Goal: Task Accomplishment & Management: Use online tool/utility

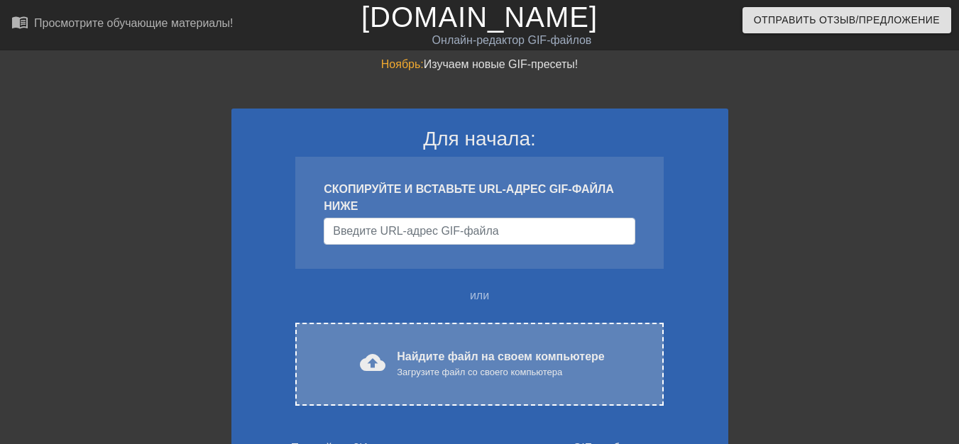
click at [420, 353] on font "Найдите файл на своем компьютере" at bounding box center [500, 357] width 207 height 12
click at [439, 360] on font "Найдите файл на своем компьютере" at bounding box center [500, 357] width 207 height 12
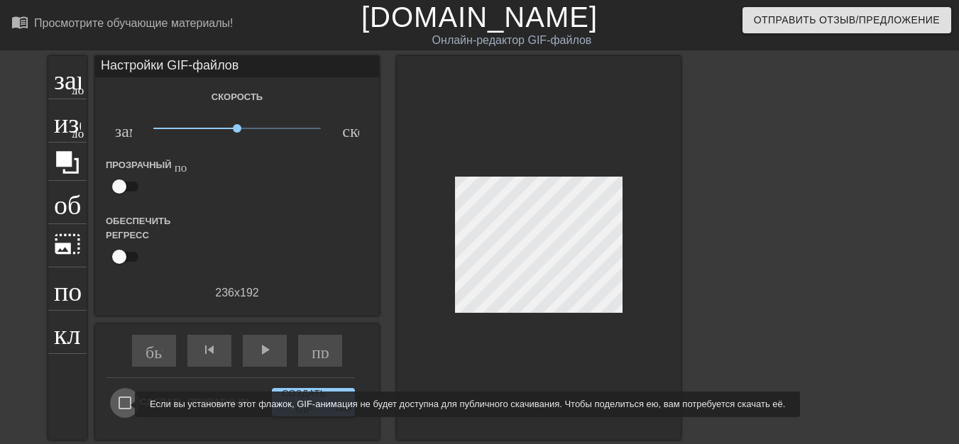
click at [126, 405] on input "Сделать приватным" at bounding box center [125, 403] width 30 height 30
checkbox input "true"
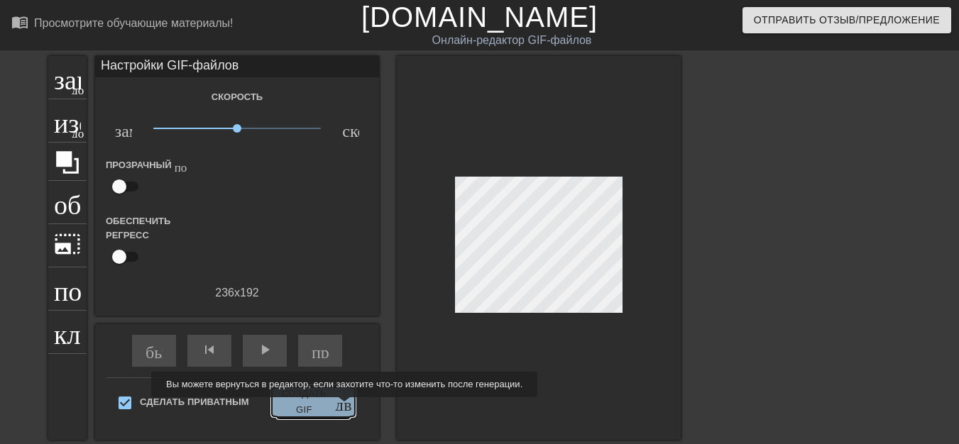
click at [332, 408] on span "Создать GIF двойная_стрелка" at bounding box center [314, 402] width 72 height 33
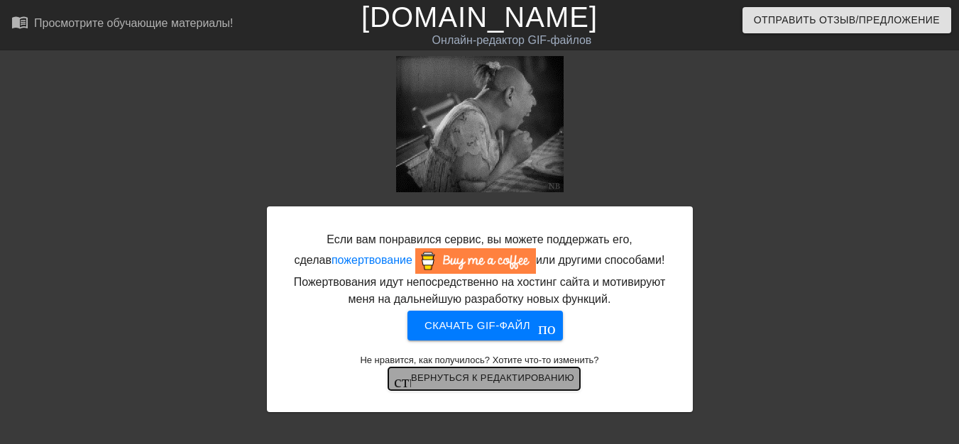
click at [490, 386] on font "Вернуться к редактированию" at bounding box center [492, 379] width 163 height 16
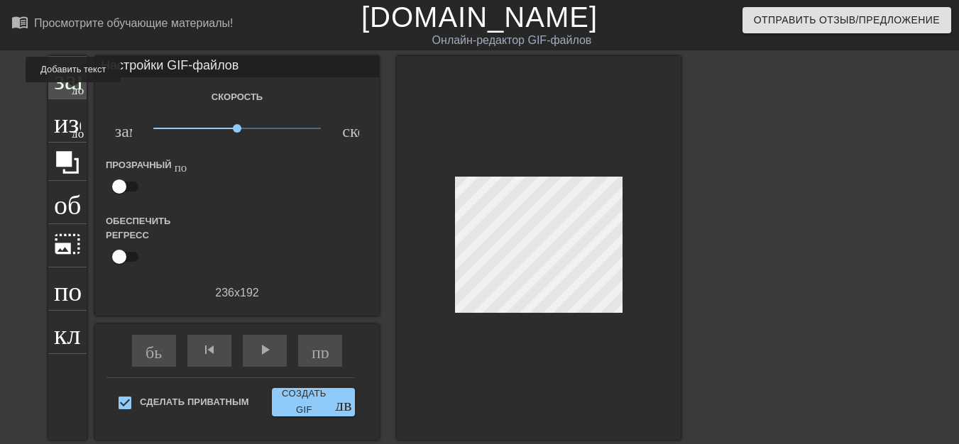
click at [72, 92] on font "добавить_круг" at bounding box center [113, 88] width 82 height 12
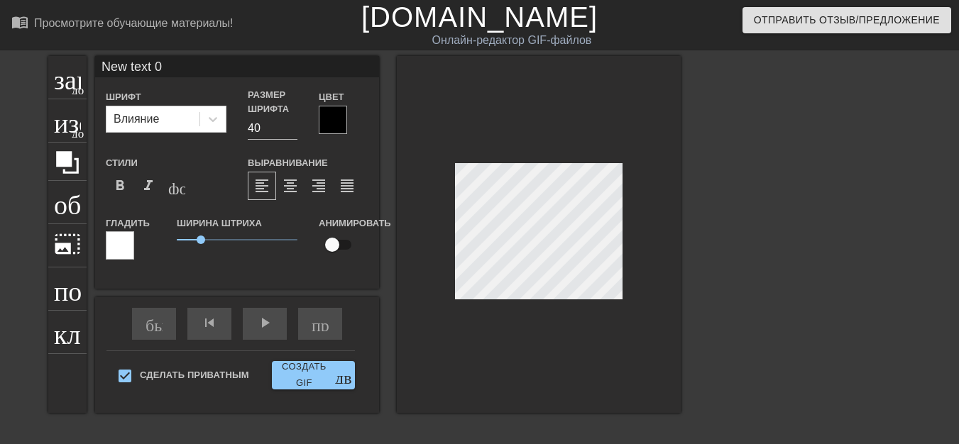
scroll to position [2, 1]
type input "New text"
type textarea "New text"
type input "New text"
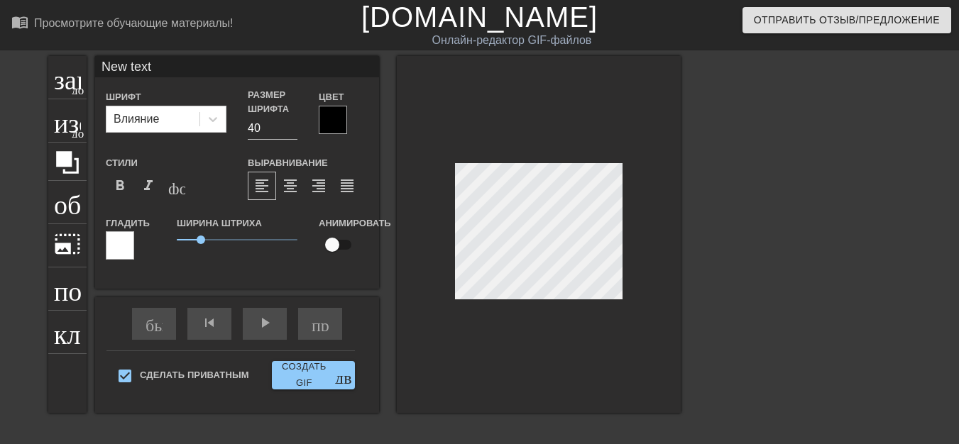
type textarea "New text"
type input "New tex"
type textarea "New tex"
type input "New te"
type textarea "New te"
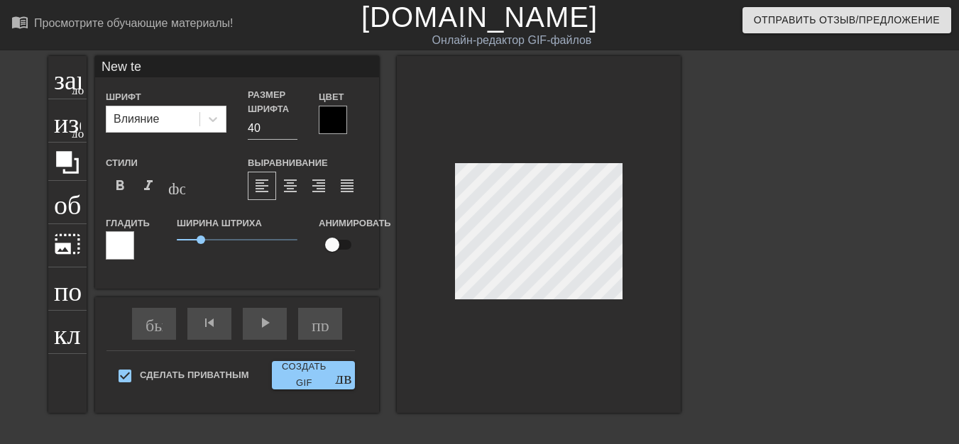
type input "New t"
type textarea "New t"
type input "New"
type textarea "New"
type input "New"
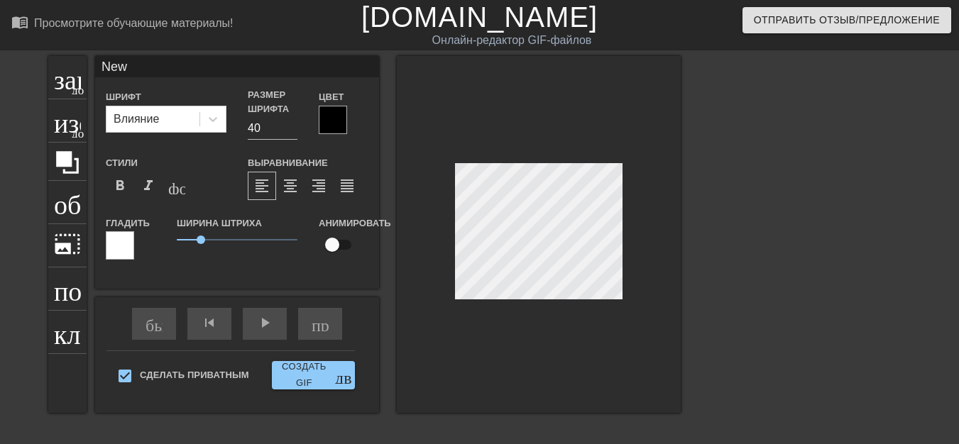
type textarea "New"
type input "Ne"
type textarea "Ne"
type input "N"
type textarea "N"
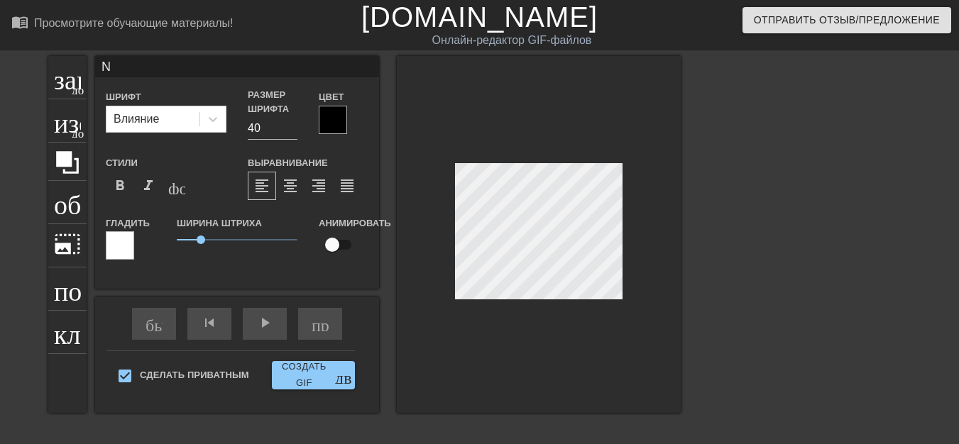
scroll to position [2, 1]
type input "H"
type textarea "H"
type input "P"
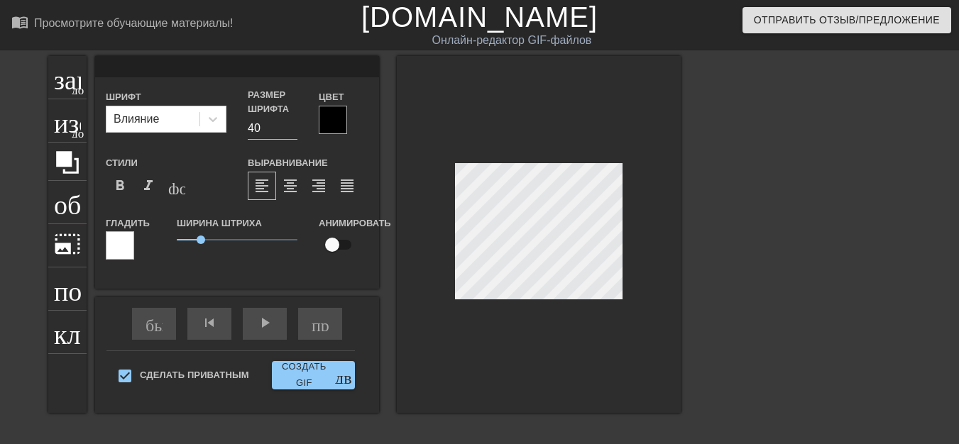
type textarea "P"
type input "PP"
type textarea "PP"
type input "PPK"
type textarea "PPK"
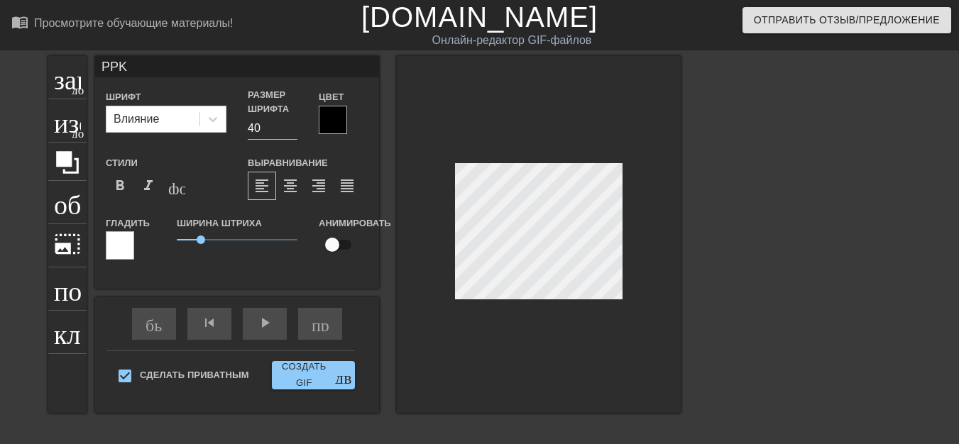
type input "PPK0"
type textarea "PPK0"
type input "PPK0B"
type textarea "PPK0B"
type input "PPK0BA"
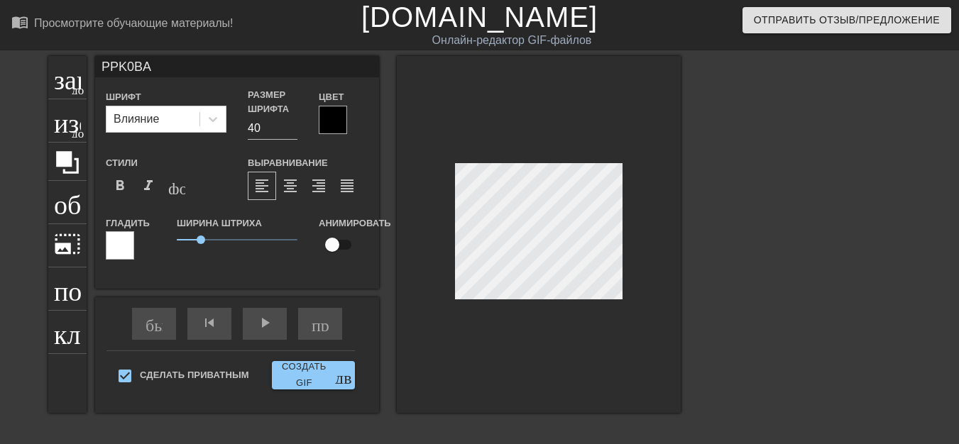
scroll to position [1, 2]
type textarea "PPK0BA"
type input "PЮPK0BA"
type textarea "PЮPK0BA"
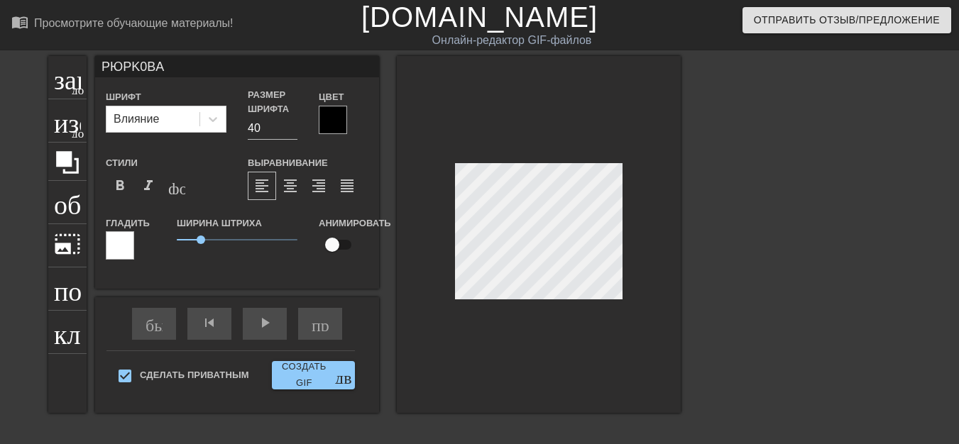
type input "PЮPИK0BA"
type textarea "PЮPИK0BA"
type input "PЮPИK0BНA"
type textarea "PЮPИK0BНA"
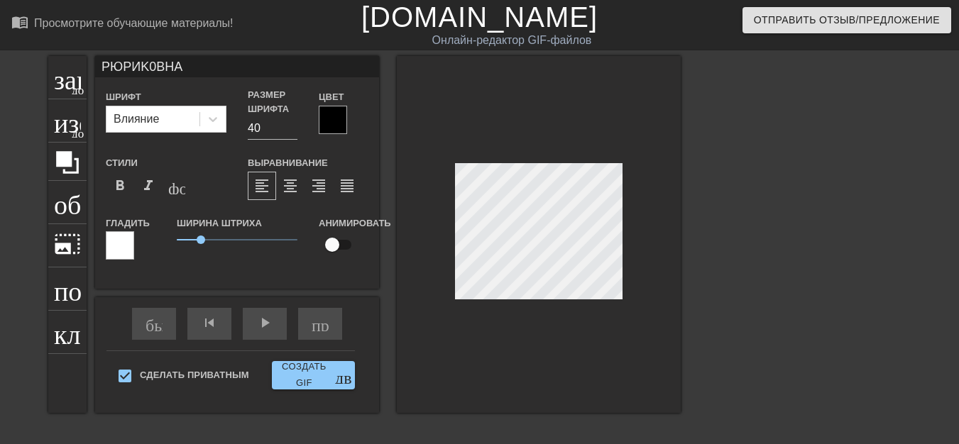
scroll to position [2, 4]
click at [118, 185] on font "format_bold" at bounding box center [119, 186] width 17 height 17
click at [151, 188] on font "format_italic" at bounding box center [148, 186] width 17 height 17
click at [175, 195] on div "формат_подчеркивание" at bounding box center [177, 186] width 28 height 28
click at [146, 188] on font "format_italic" at bounding box center [148, 186] width 17 height 17
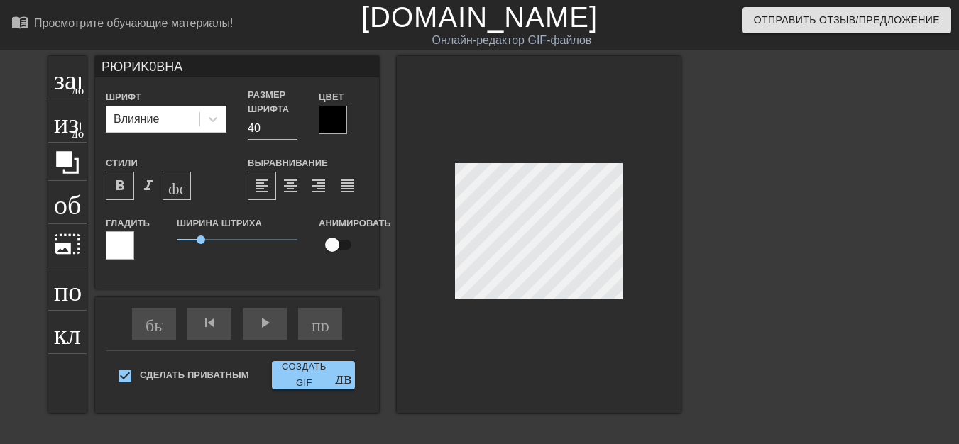
click at [125, 190] on font "format_bold" at bounding box center [119, 186] width 17 height 17
click at [154, 193] on font "format_italic" at bounding box center [148, 186] width 17 height 17
click at [121, 187] on font "format_bold" at bounding box center [119, 186] width 17 height 17
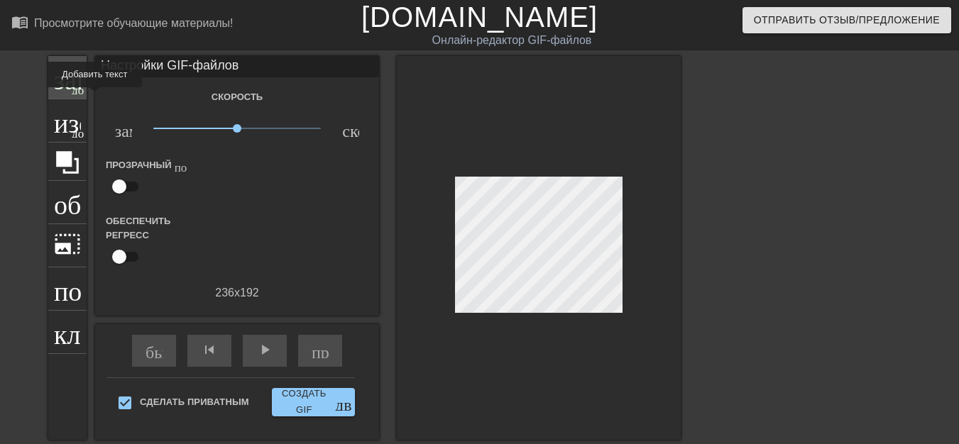
click at [79, 97] on div "заголовок добавить_круг" at bounding box center [67, 77] width 38 height 43
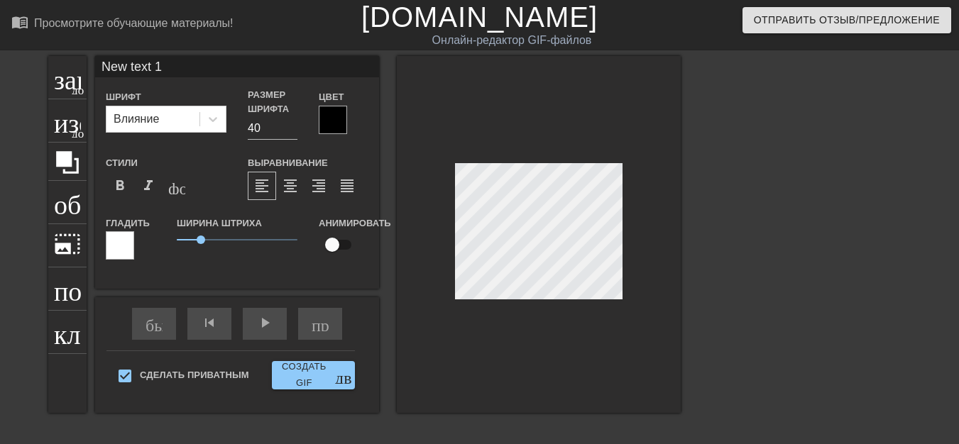
type input "New text"
type textarea "New text"
type input "New text"
type textarea "New text"
type input "New tex"
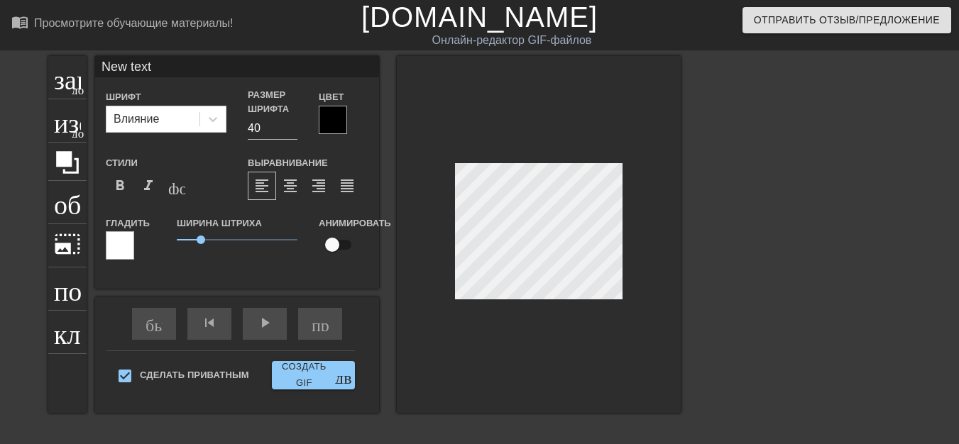
type textarea "New tex"
type input "New te"
type textarea "New te"
type input "New t"
type textarea "New t"
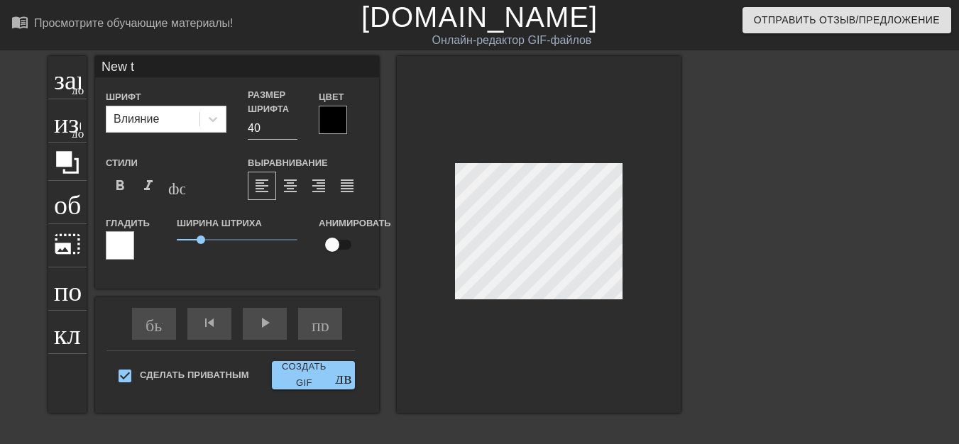
type input "New"
type textarea "New"
type input "New"
type textarea "New"
type input "Ne"
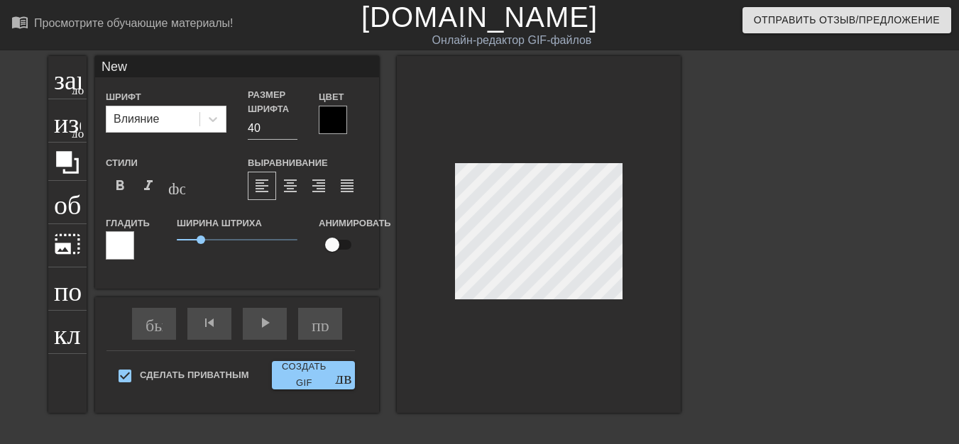
type textarea "Ne"
type input "N"
type textarea "N"
type input "Б"
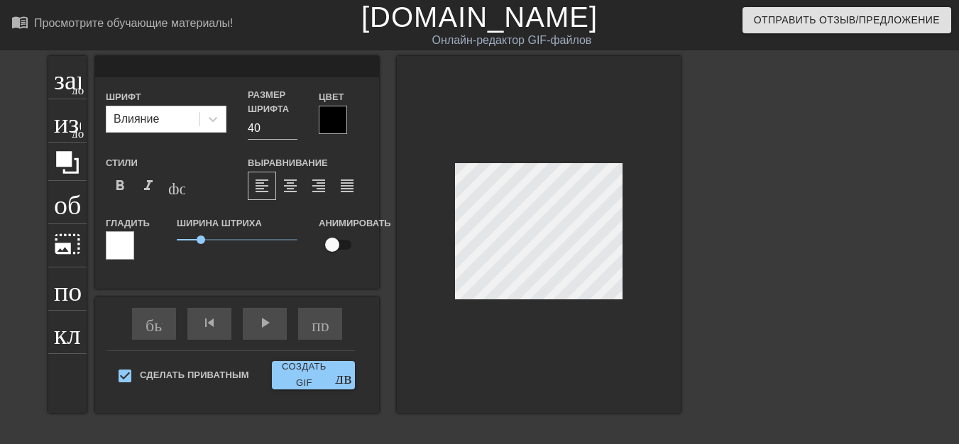
type textarea "Б"
type input "БУ"
type textarea "БУ"
type input "БУГ"
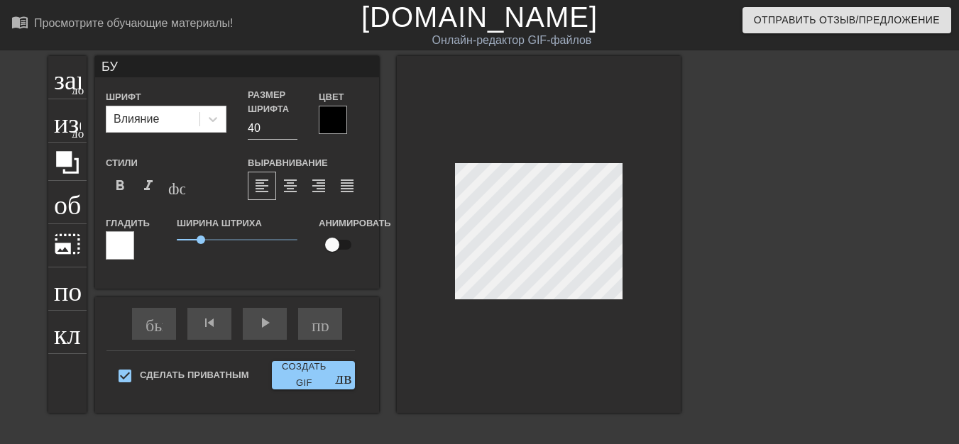
type textarea "БУГ"
type input "БУГЫ"
type textarea "БУГЫ"
type input "БУГЫ-"
type textarea "БУГЫ-"
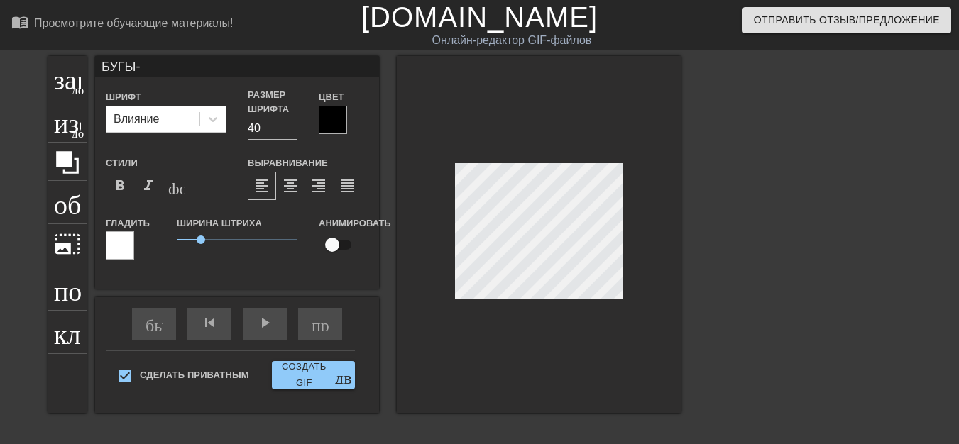
type input "БУГЫ-Г"
type textarea "БУГЫ-Г"
type input "БУГЫ-ГЫ"
type textarea "БУГЫ-ГЫ"
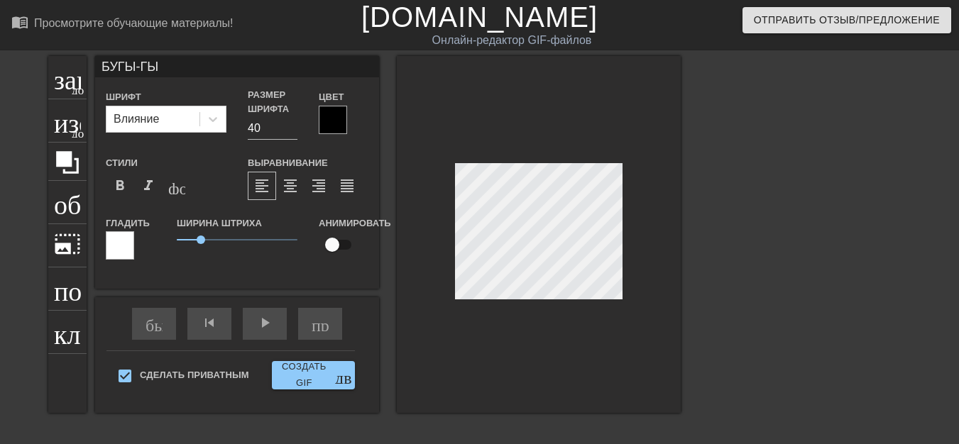
type input "БУГЫ-ГЫ-"
type textarea "БУГЫ-ГЫ-"
type input "БУГЫ-ГЫ-Г"
type textarea "БУГЫ-ГЫ-Г"
type input "БУГЫ-ГЫ-ГА"
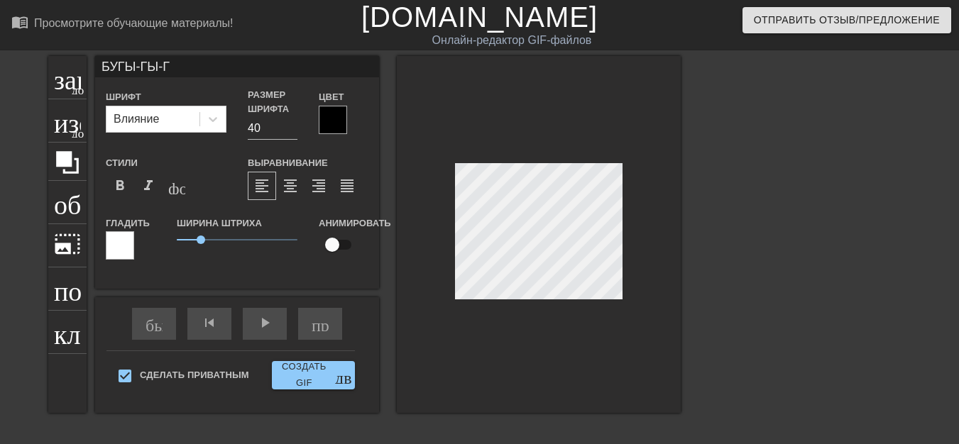
type textarea "БУГЫ-ГЫ-ГА"
type input "БУГЫ-ГЫ-ГАА"
type textarea "БУГЫ-ГЫ-ГАА"
type input "БУГЫ-ГЫ-ГААА"
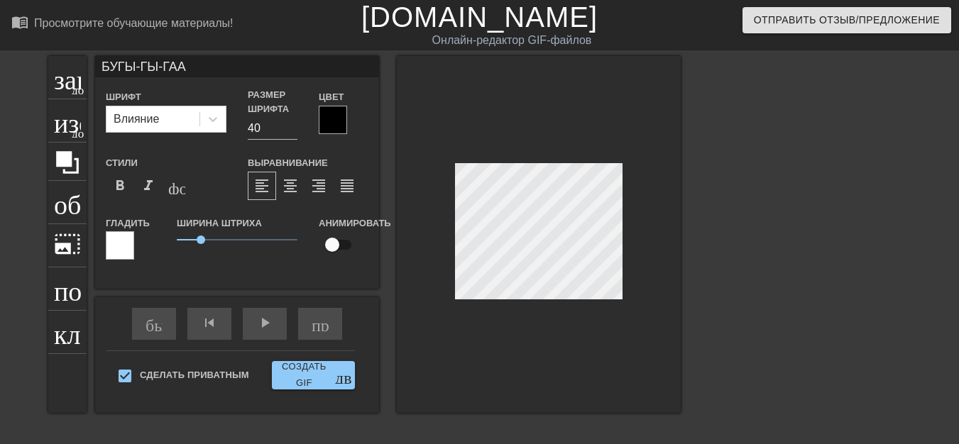
type textarea "БУГЫ-ГЫ-ГААА"
type input "БУ-ГЫ-ГЫ-ГААА"
type textarea "БУ-ГЫ-ГЫ-ГААА"
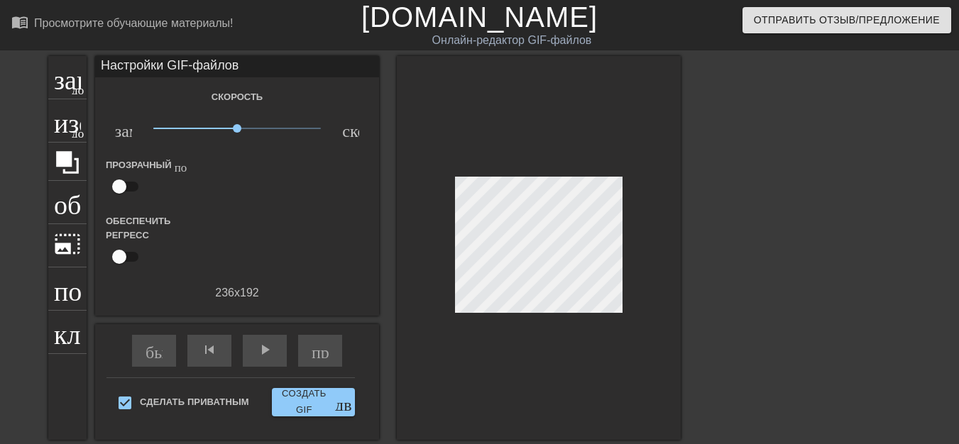
click at [542, 321] on div at bounding box center [539, 248] width 284 height 384
click at [531, 328] on div at bounding box center [539, 248] width 284 height 384
click at [574, 316] on div at bounding box center [539, 248] width 284 height 384
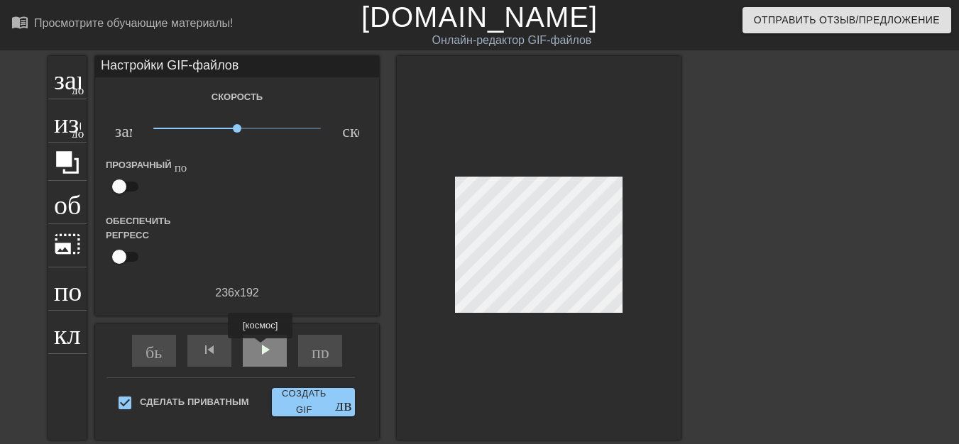
click at [261, 349] on font "play_arrow" at bounding box center [264, 350] width 17 height 17
drag, startPoint x: 237, startPoint y: 129, endPoint x: 178, endPoint y: 129, distance: 59.6
click at [178, 129] on span "x0.195" at bounding box center [177, 128] width 9 height 9
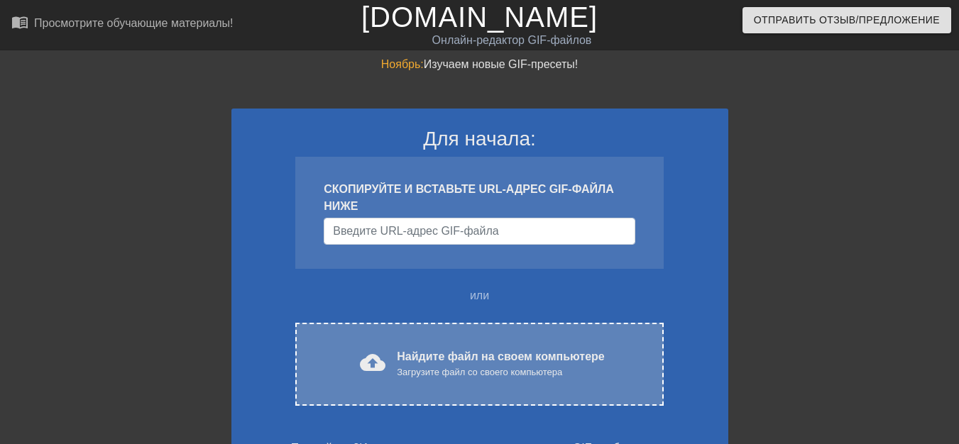
click at [376, 366] on font "cloud_upload" at bounding box center [373, 363] width 26 height 26
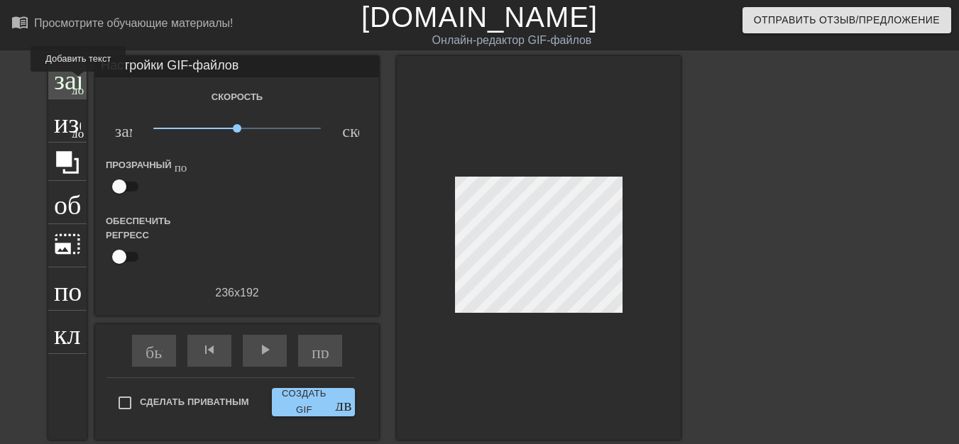
click at [77, 82] on font "добавить_круг" at bounding box center [113, 88] width 82 height 12
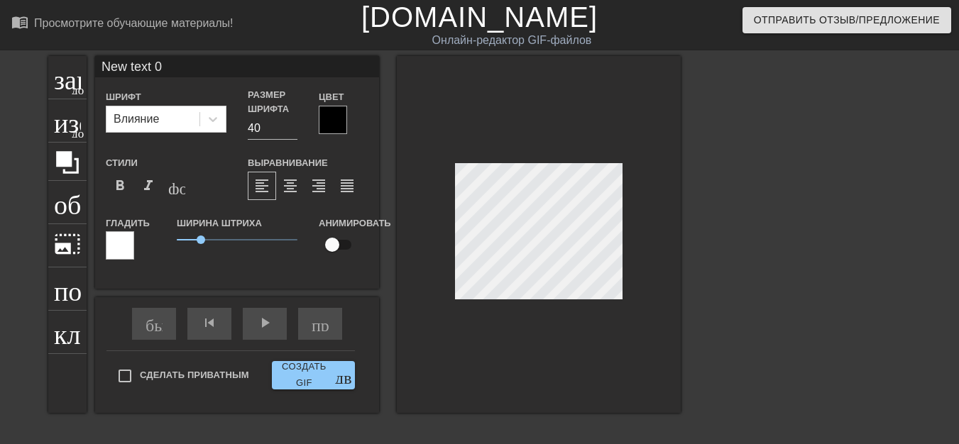
scroll to position [2, 1]
type input "New text"
type textarea "New text"
type input "New text"
type textarea "New text"
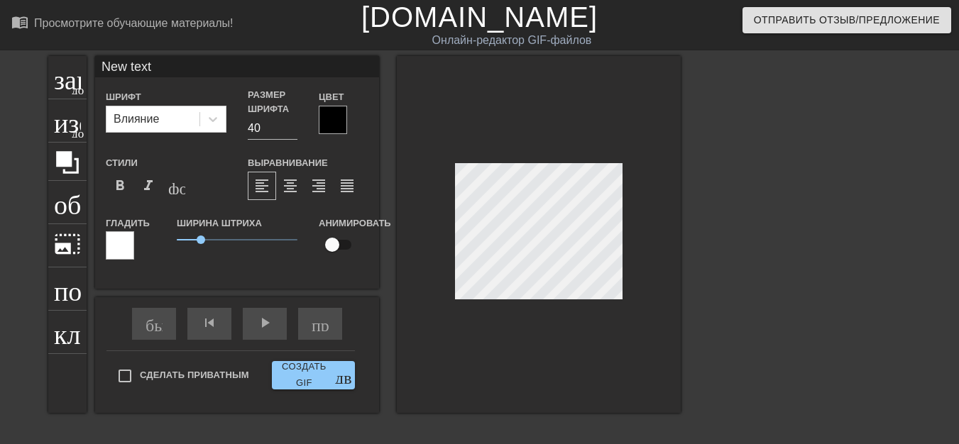
type input "New tex"
type textarea "New tex"
type input "New te"
type textarea "New te"
type input "New t"
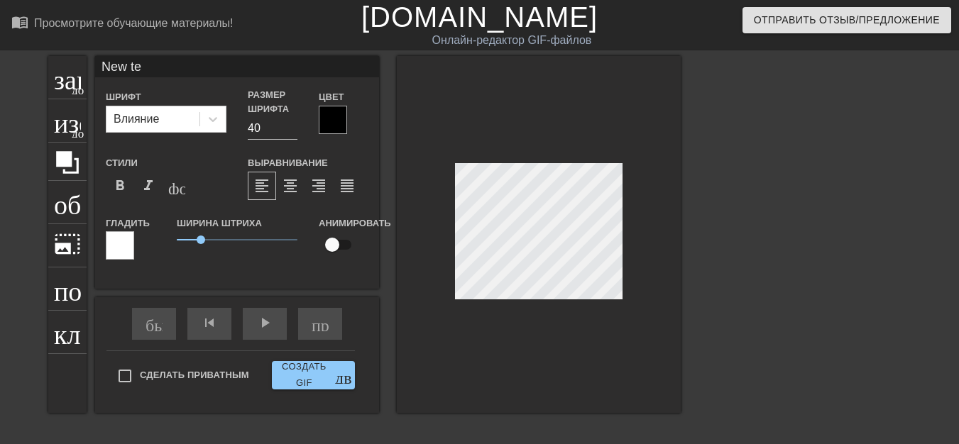
type textarea "New t"
type input "New"
type textarea "New"
type input "New"
type textarea "Ne"
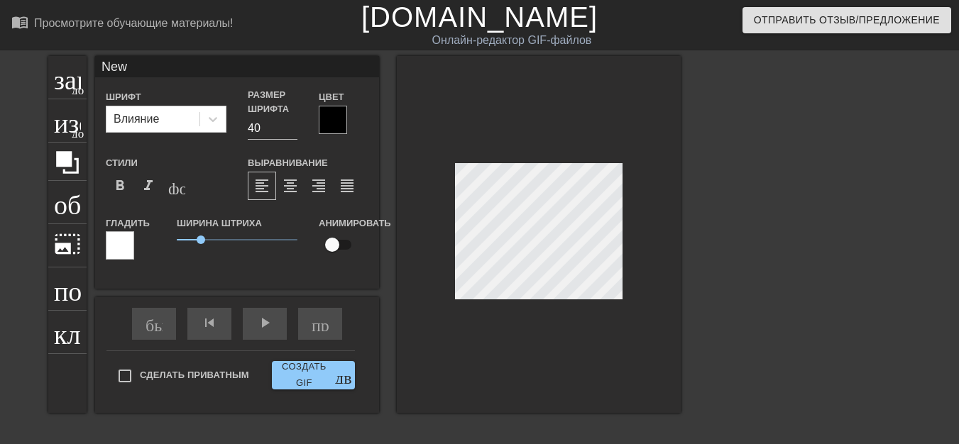
type input "N"
type textarea "N"
type input "P"
type textarea "P"
type input "PP"
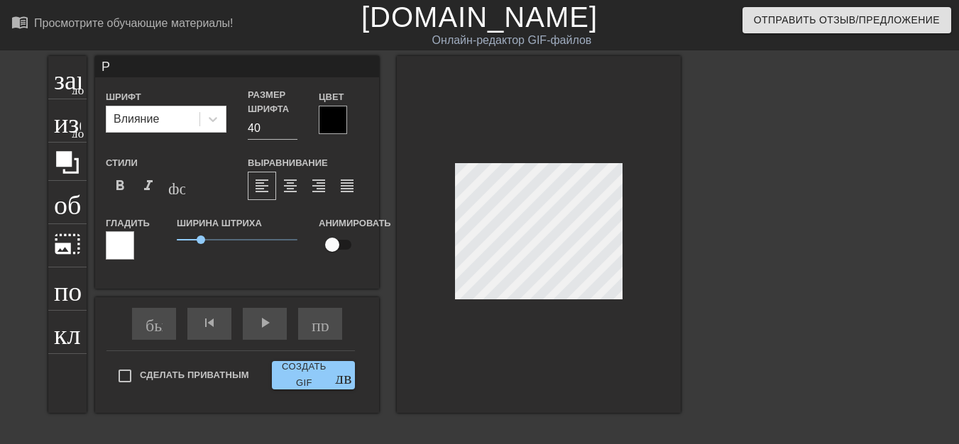
type textarea "PP"
type input "PPK"
type textarea "PPK"
type input "PPK0"
type textarea "PPK0"
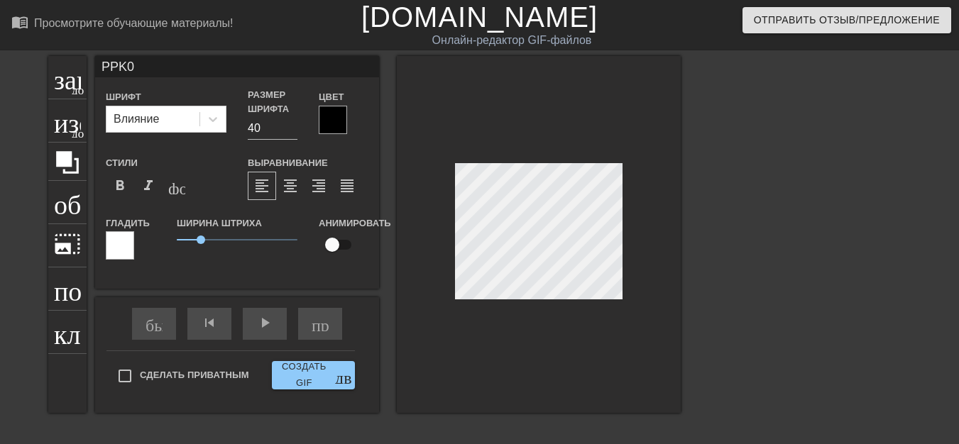
type input "PPK0B"
type textarea "PPK0B"
type input "PPK0BA"
type textarea "PPK0BA"
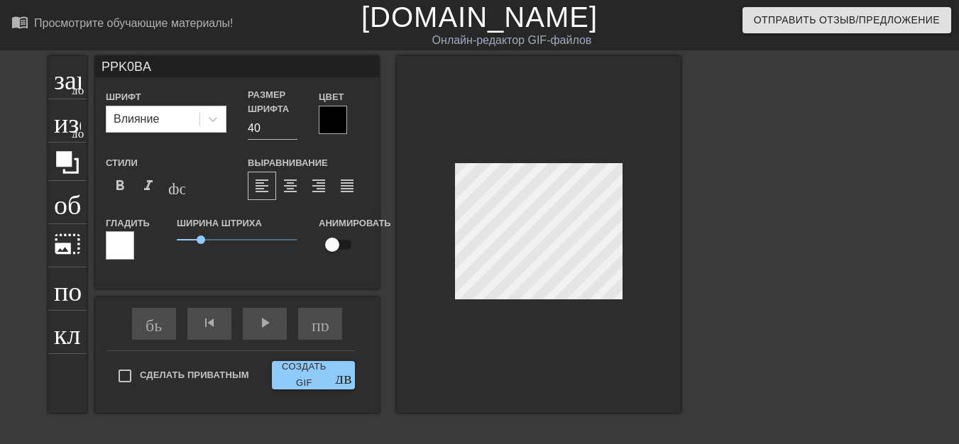
type input "PЮPK0BA"
type textarea "PЮPK0BA"
type input "PЮPИK0BA"
type textarea "PЮPИK0BA"
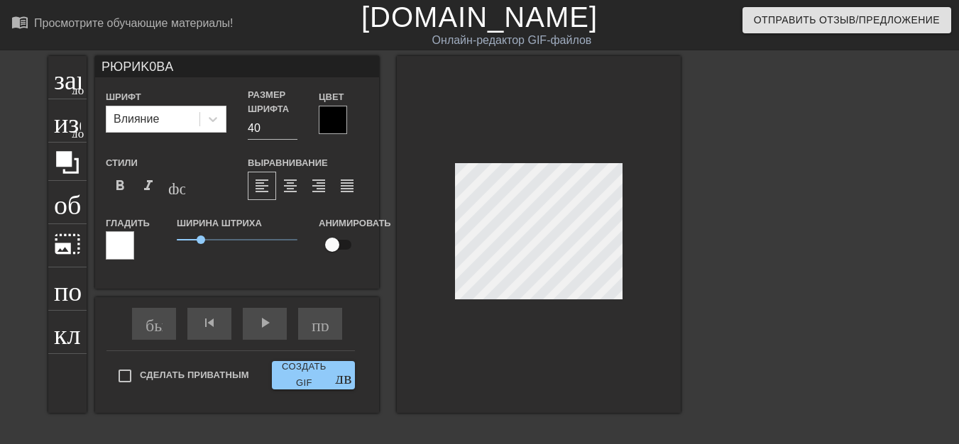
scroll to position [2, 5]
type input "PЮPИK0BНA"
type textarea "PЮPИK0BНA"
click at [269, 325] on div "быстрая_перемотка skip_previous play_arrow пропустить_следующий" at bounding box center [236, 324] width 231 height 53
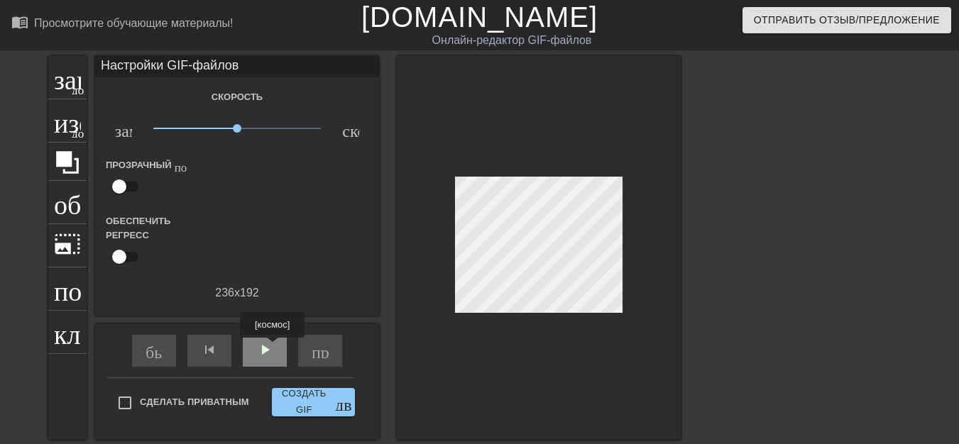
click at [273, 348] on font "play_arrow" at bounding box center [264, 350] width 17 height 17
click at [83, 89] on font "добавить_круг" at bounding box center [113, 88] width 82 height 12
click at [72, 89] on font "добавить_круг" at bounding box center [113, 88] width 82 height 12
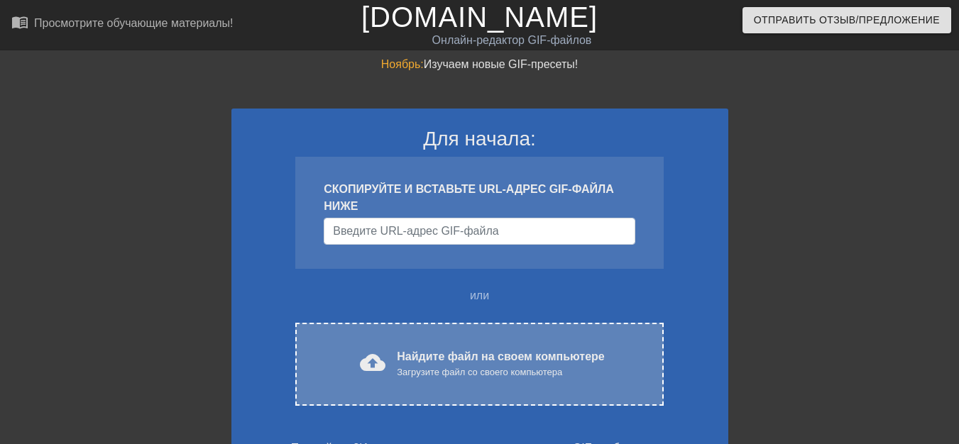
click at [376, 355] on font "cloud_upload" at bounding box center [373, 363] width 26 height 26
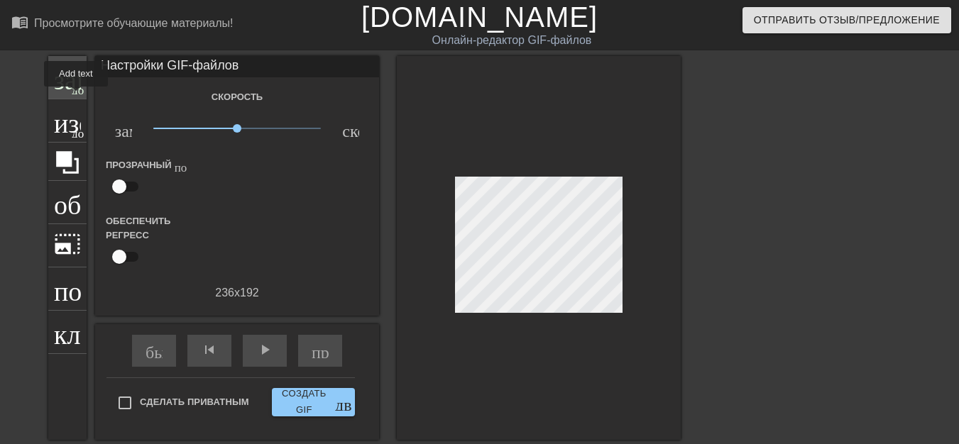
click at [76, 97] on div "заголовок добавить_круг" at bounding box center [67, 77] width 38 height 43
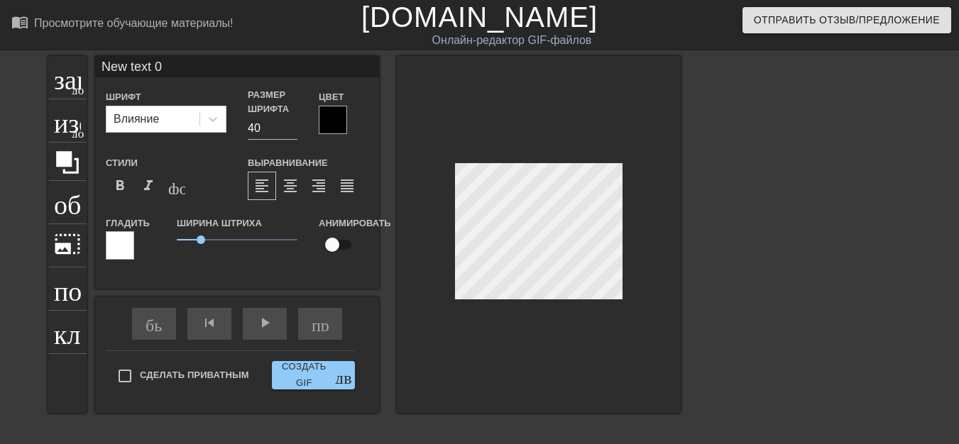
scroll to position [2, 1]
type input "New text"
type textarea "New text"
type input "New text"
type textarea "New text"
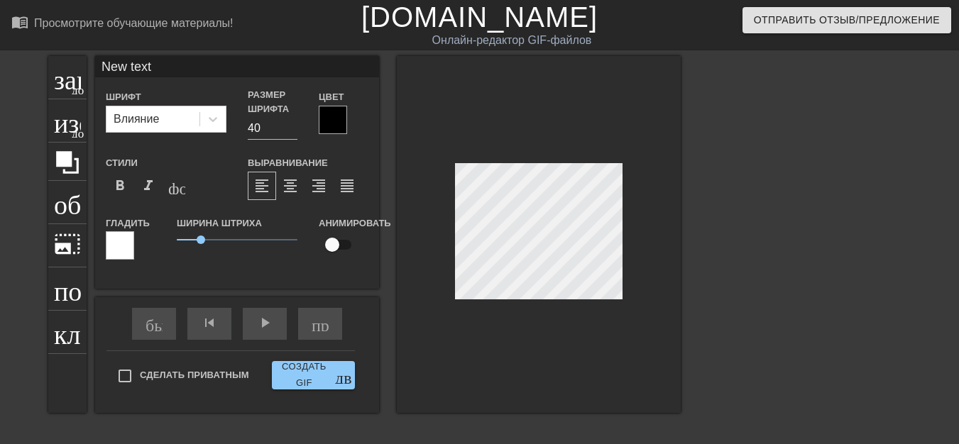
type input "New tex"
type textarea "New tex"
type input "New te"
type textarea "New te"
type input "New t"
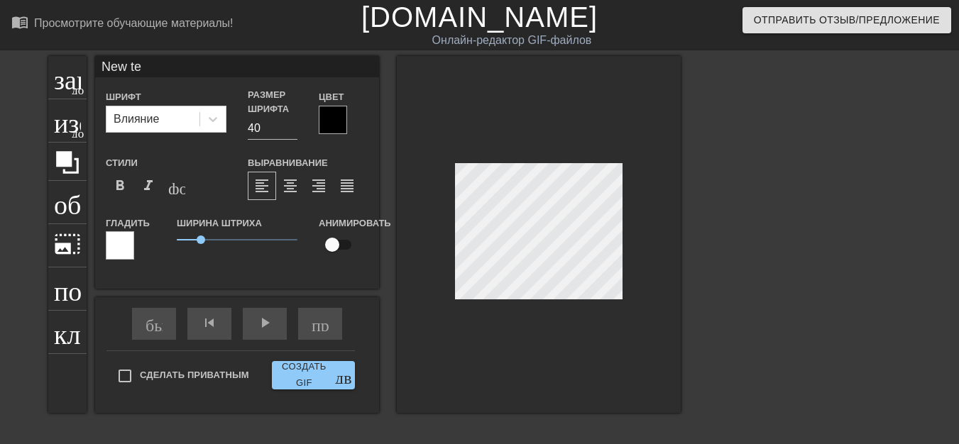
type textarea "New t"
type input "New"
type textarea "New"
type input "New"
type textarea "New"
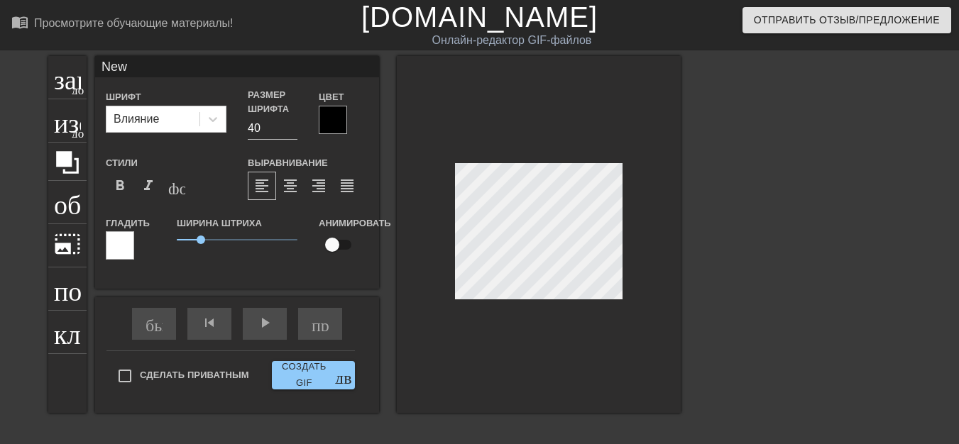
type input "Ne"
type textarea "Ne"
type input "N"
type textarea "N"
type input "Б"
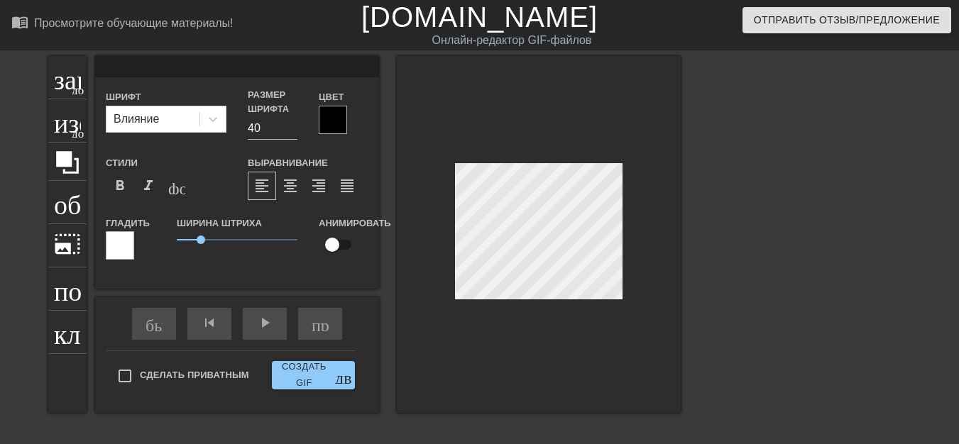
type textarea "Б"
type input "БУ"
type textarea "БУ"
type input "БУ-"
type textarea "БУ-"
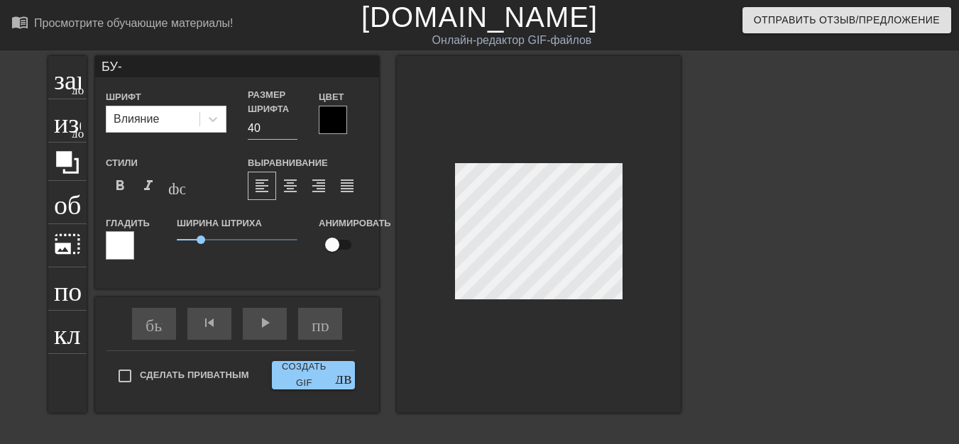
type input "БУ-Г"
type textarea "БУ-Г"
type input "БУ-ГЫ"
type textarea "БУ-ГЫ"
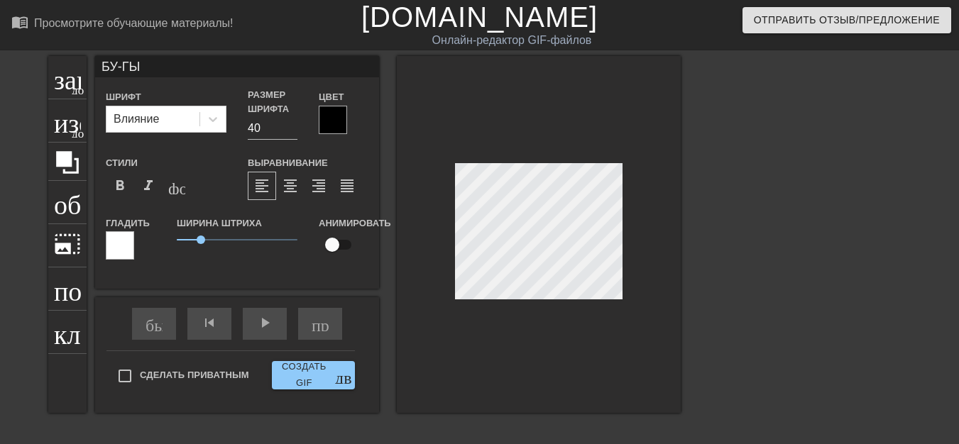
type input "БУ-ГЫ-"
type textarea "БУ-ГЫ-"
type input "БУ-ГЫ-Г"
type textarea "БУ-ГЫ-Г"
type input "БУ-ГЫ-ГЫ"
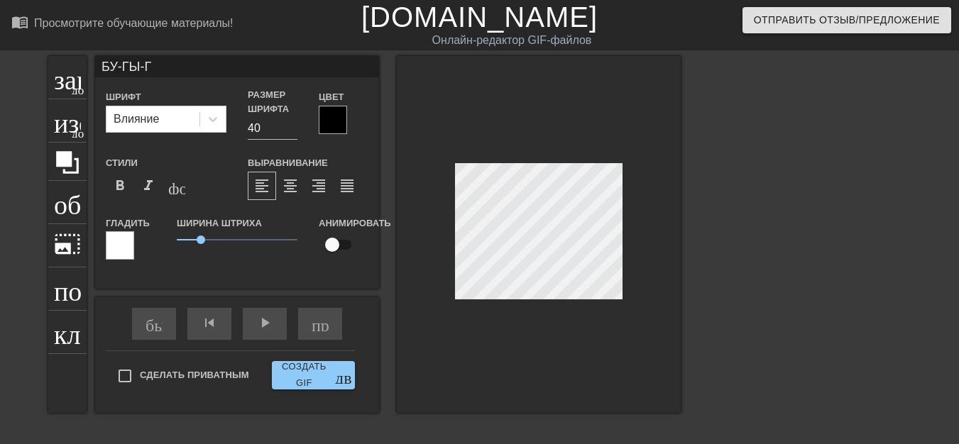
type textarea "БУ-ГЫ-ГЫ"
type input "БУ-ГЫ-ГЫ-"
type textarea "БУ-ГЫ-ГЫ-"
type input "БУ-ГЫ-ГЫ-Г"
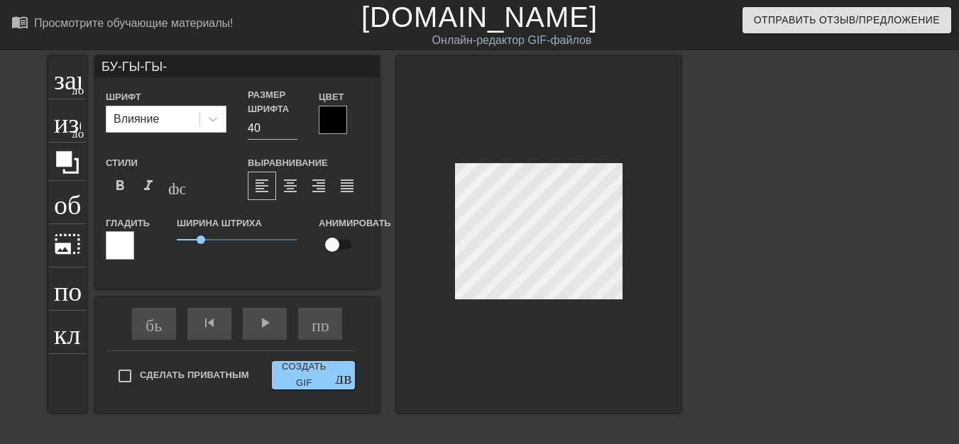
type textarea "БУ-ГЫ-ГЫ-Г"
type input "БУ-ГЫ-ГЫ-ГА"
type textarea "БУ-ГЫ-ГЫ-ГА"
type input "БУ-ГЫ-ГЫ-ГАА"
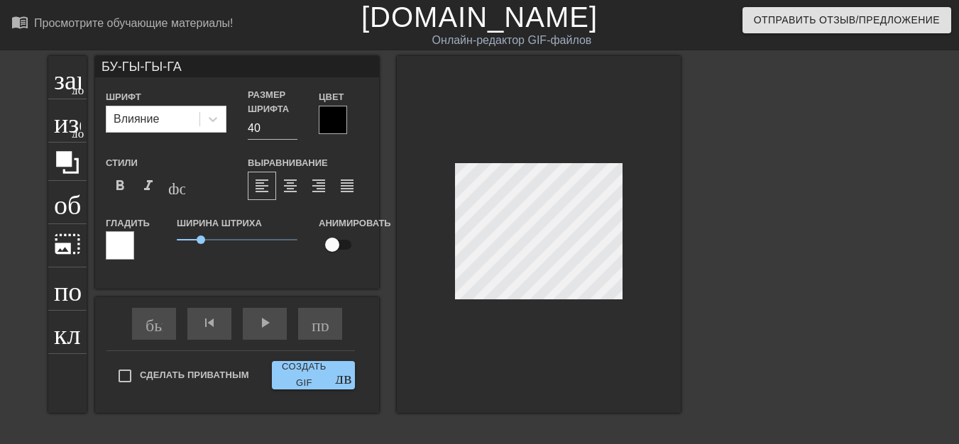
type textarea "БУ-ГЫ-ГЫ-ГАА"
type input "БУ-ГЫ-ГЫ-ГААА"
type textarea "БУ-ГЫ-ГЫ-ГААА"
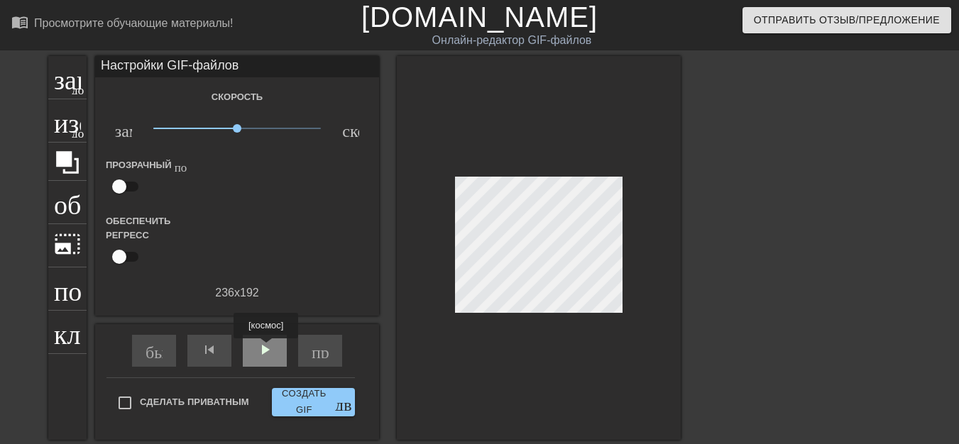
click at [266, 349] on font "play_arrow" at bounding box center [264, 350] width 17 height 17
click at [73, 91] on font "добавить_круг" at bounding box center [113, 88] width 82 height 12
click at [80, 89] on font "добавить_круг" at bounding box center [113, 88] width 82 height 12
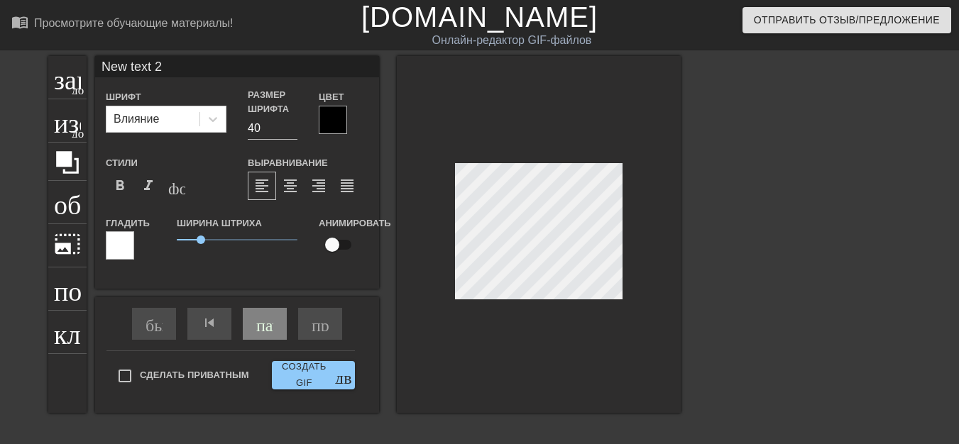
scroll to position [2, 4]
type input "New text"
type textarea "New text"
type input "New text"
type textarea "New text"
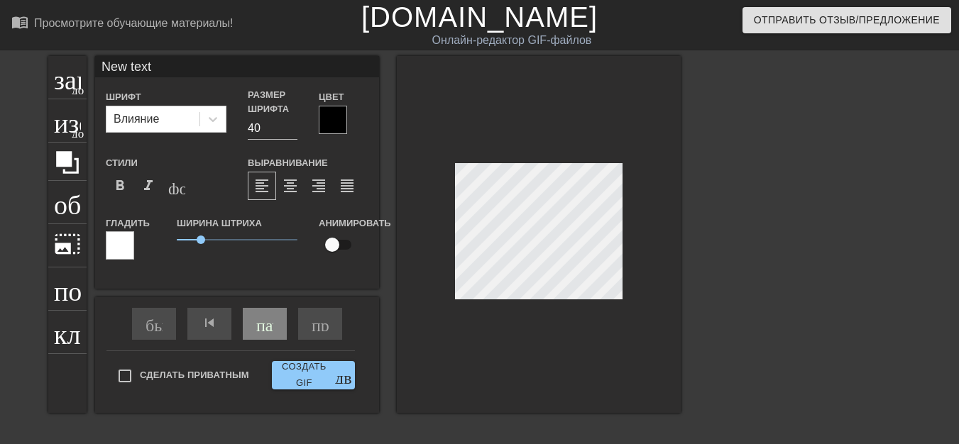
type input "New tex"
type textarea "New tex"
type input "New te"
type textarea "New te"
type input "New t"
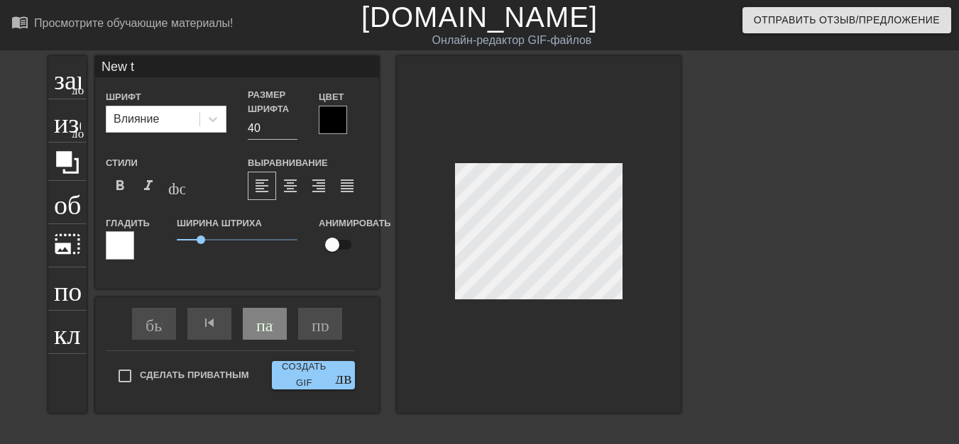
type textarea "New"
type input "New"
type textarea "New"
type input "Ne"
type textarea "Ne"
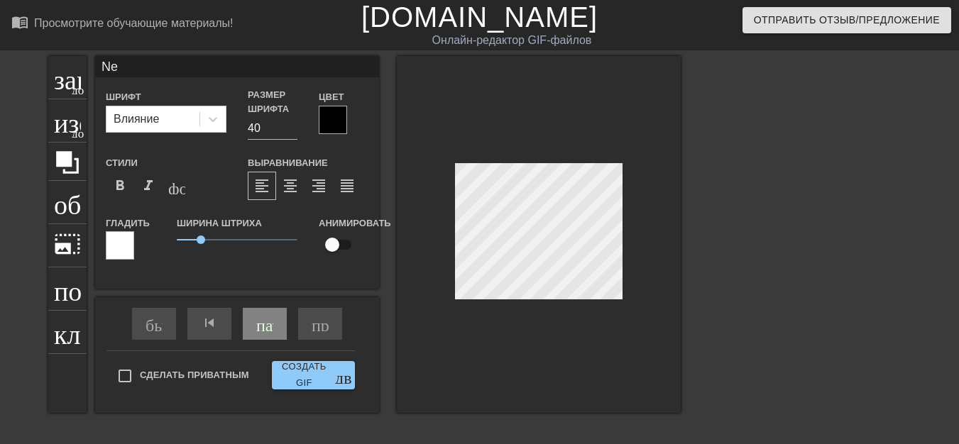
type input "N"
type textarea "N"
type input "Р"
type textarea "Р"
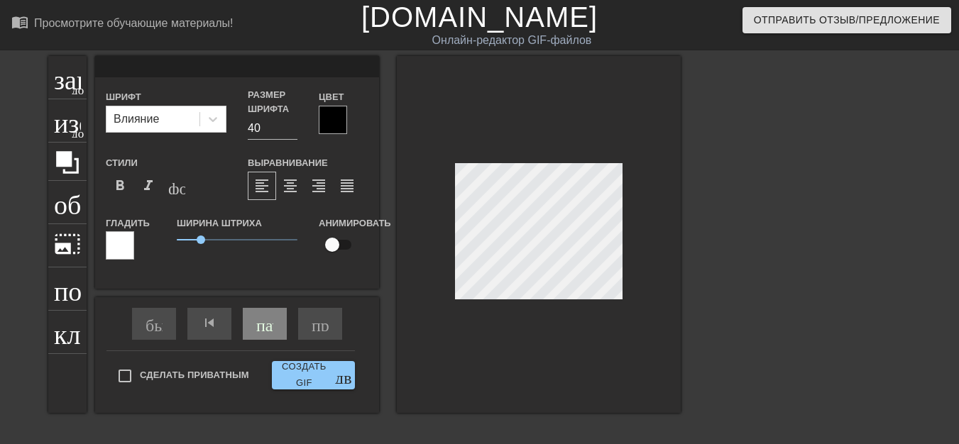
scroll to position [1, 1]
type input "P"
type textarea "P"
type input "PP"
type textarea "PP"
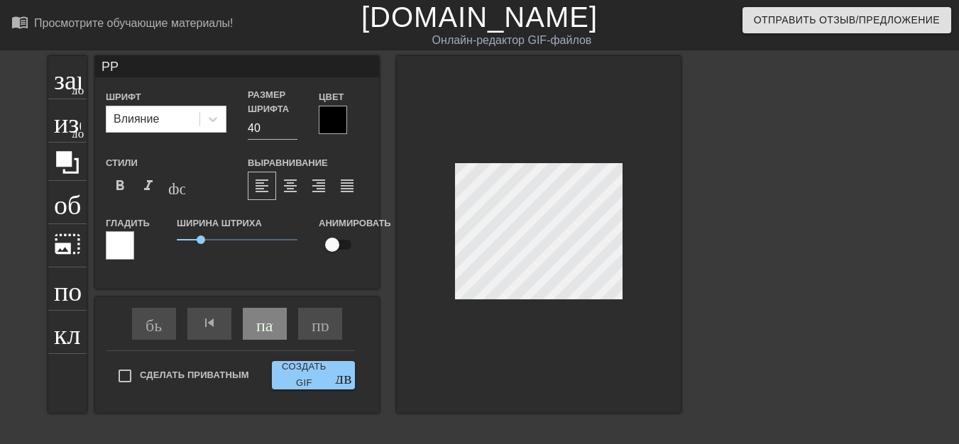
type input "PPK"
type textarea "PPK"
type input "PPK0"
type textarea "PPK0"
type input "PPK0B"
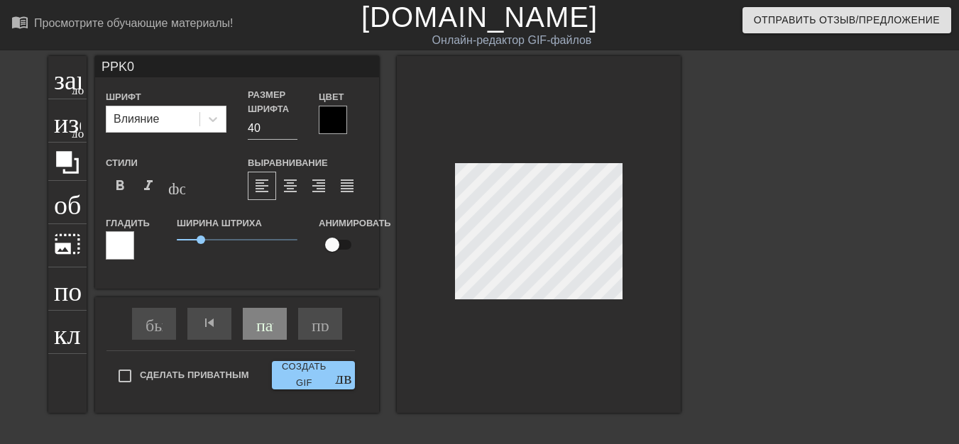
type textarea "PPK0B"
type input "PPK0BA"
type textarea "PPK0BA"
click at [272, 329] on div "быстрая_перемотка skip_previous пауза пропустить_следующий" at bounding box center [236, 324] width 231 height 53
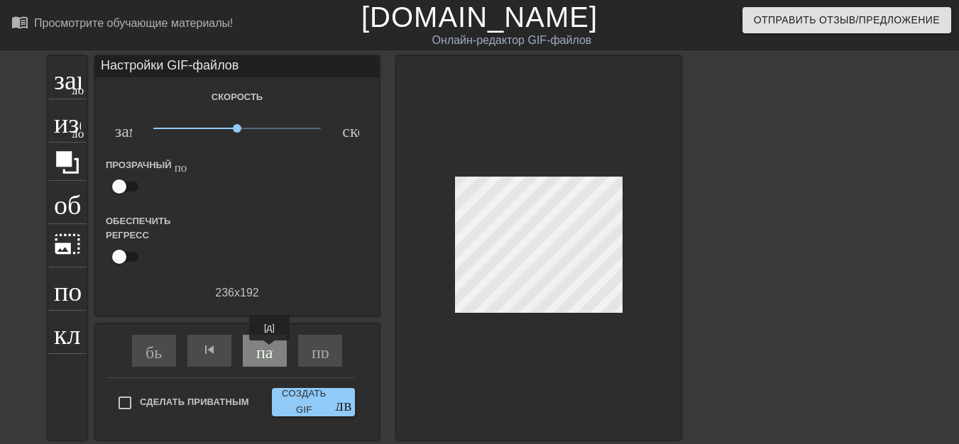
click at [271, 351] on font "пауза" at bounding box center [275, 350] width 38 height 17
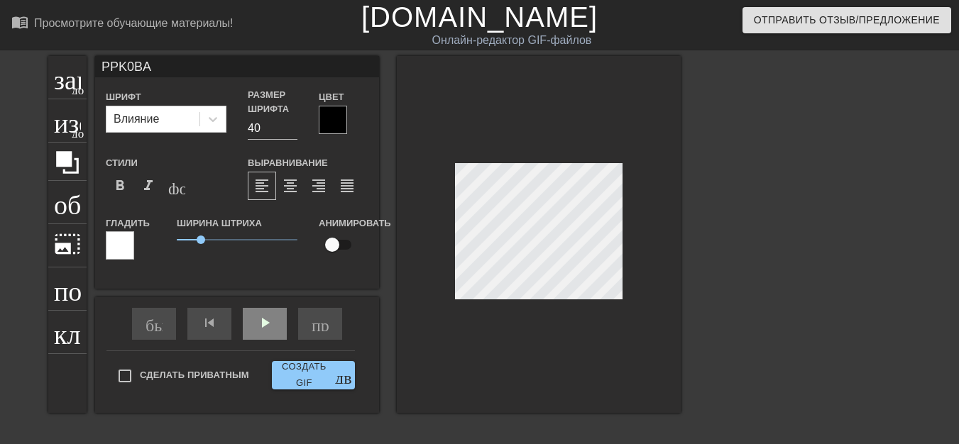
scroll to position [2, 2]
type input "P.PK0BA"
type textarea "P.PK0BA"
type input "PPK0BA"
type textarea "PPK0BA"
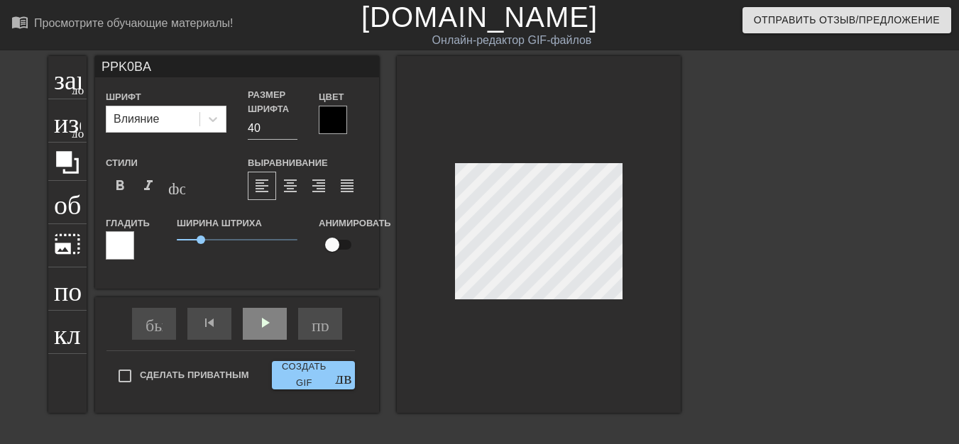
type input "PЮPK0BA"
type textarea "PЮPK0BA"
type input "PЮPИK0BA"
type textarea "PЮPИK0BA"
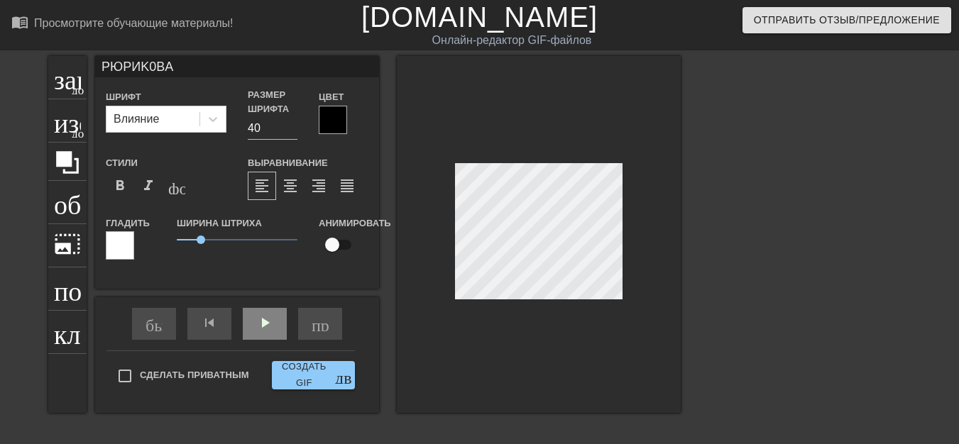
scroll to position [2, 4]
type input "PЮPИK0BНA"
type textarea "PЮPИK0BНA"
click at [266, 327] on div "быстрая_перемотка skip_previous play_arrow пропустить_следующий" at bounding box center [236, 324] width 231 height 53
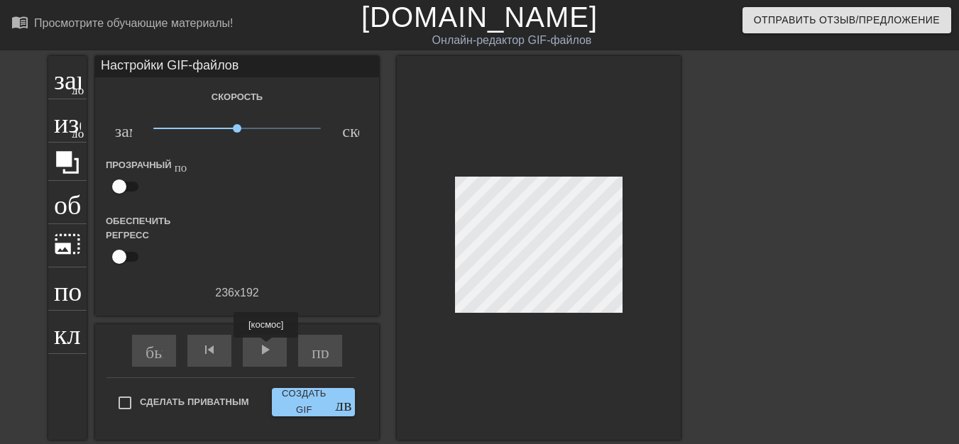
click at [266, 348] on font "play_arrow" at bounding box center [264, 350] width 17 height 17
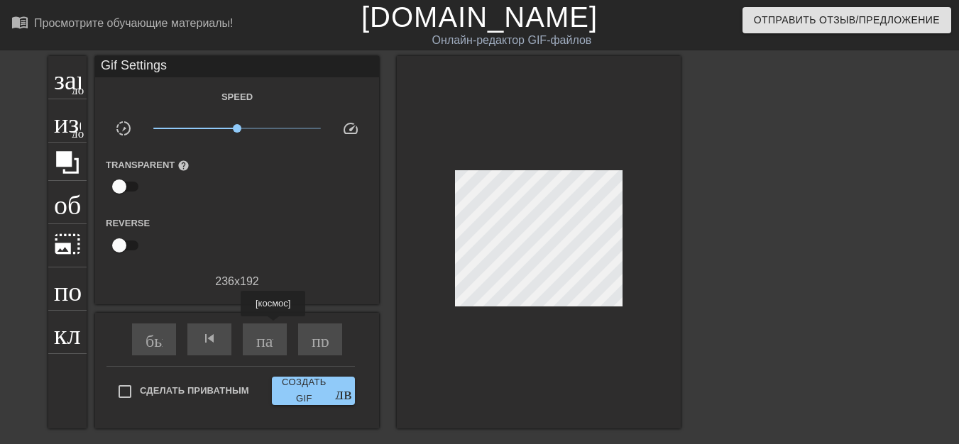
click at [273, 327] on div "быстрая_перемотка skip_previous пауза пропустить_следующий" at bounding box center [236, 339] width 231 height 53
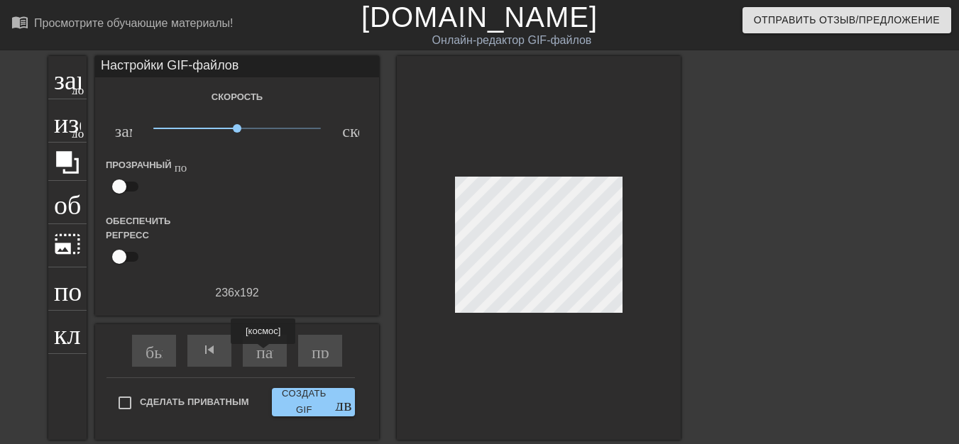
click at [263, 354] on font "пауза" at bounding box center [275, 350] width 38 height 17
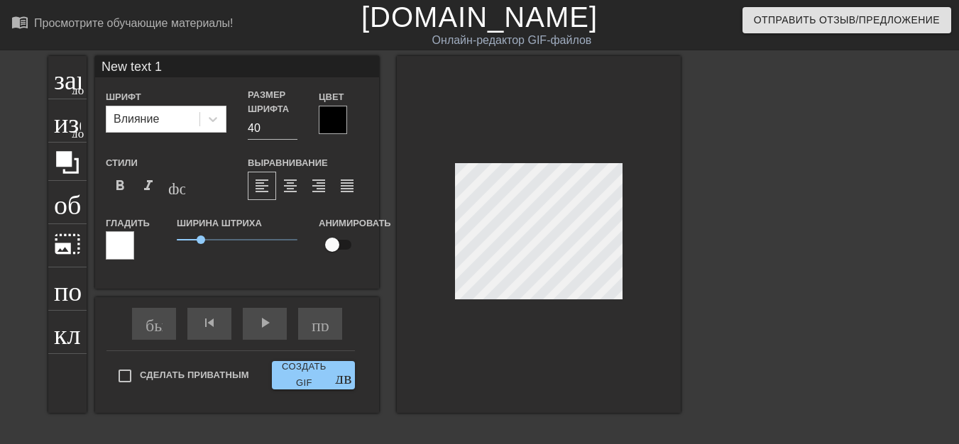
scroll to position [2, 4]
type input "New text"
type textarea "New text"
type input "New text"
type textarea "New text"
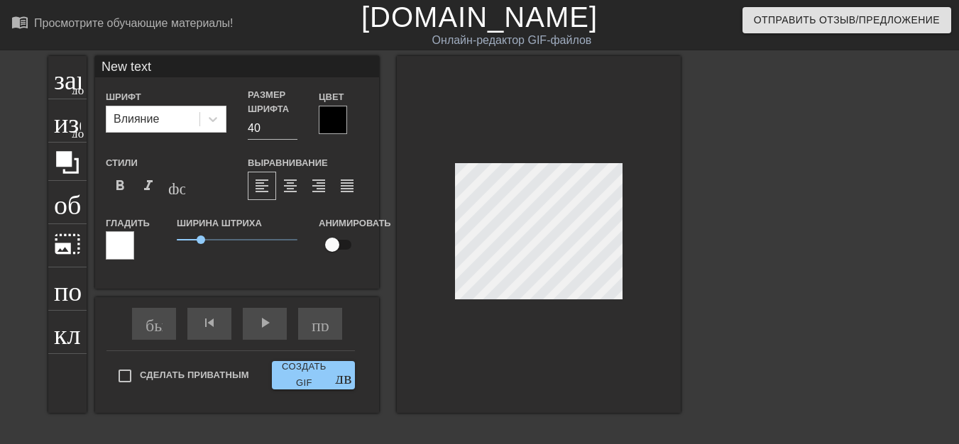
type input "New tex"
type textarea "New tex"
type input "New te"
type textarea "New te"
type input "New t"
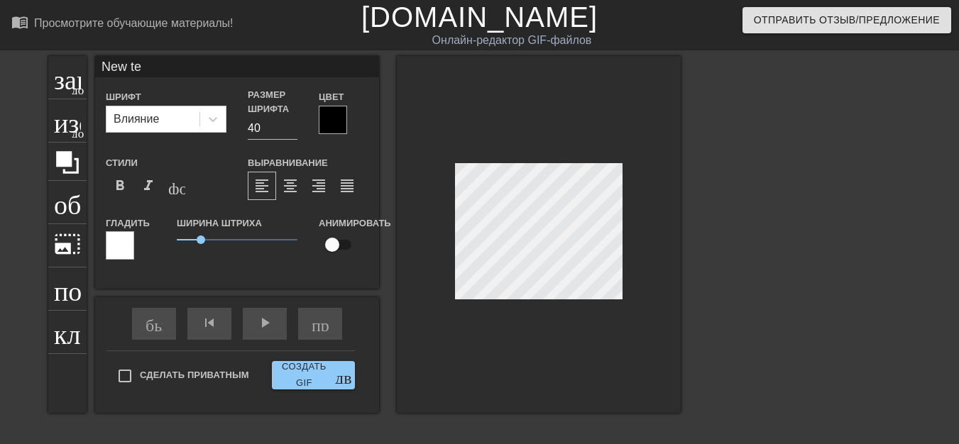
type textarea "New t"
type input "New"
type textarea "New"
type input "New"
type textarea "New"
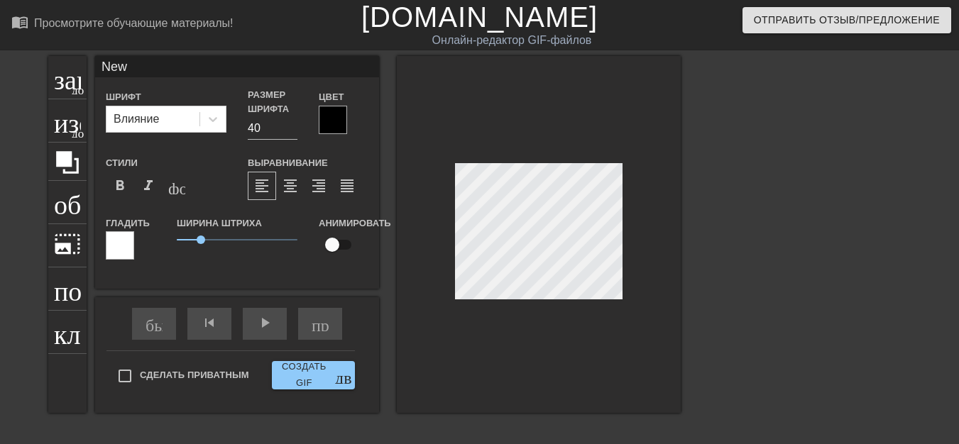
type input "Ne"
type textarea "Ne"
type input "N"
type textarea "N"
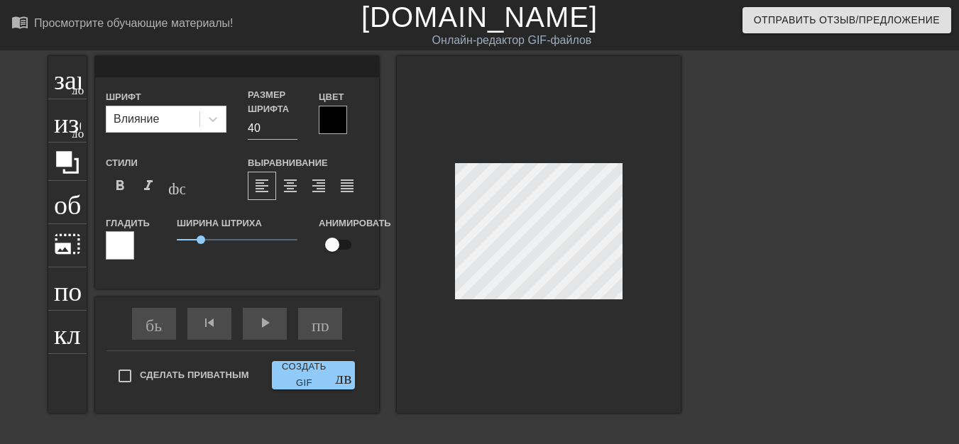
type input "[PERSON_NAME]"
type textarea "[PERSON_NAME]"
click at [121, 187] on font "format_bold" at bounding box center [119, 186] width 17 height 17
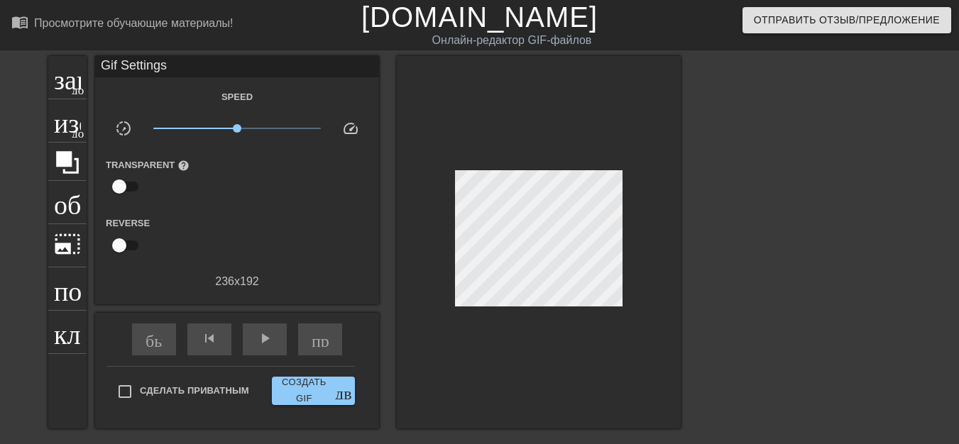
click at [636, 243] on div at bounding box center [539, 242] width 284 height 373
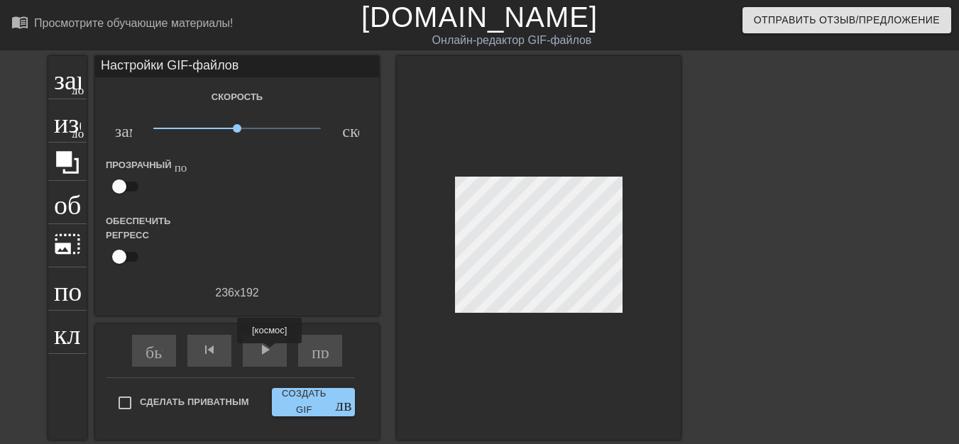
click at [270, 354] on font "play_arrow" at bounding box center [264, 350] width 17 height 17
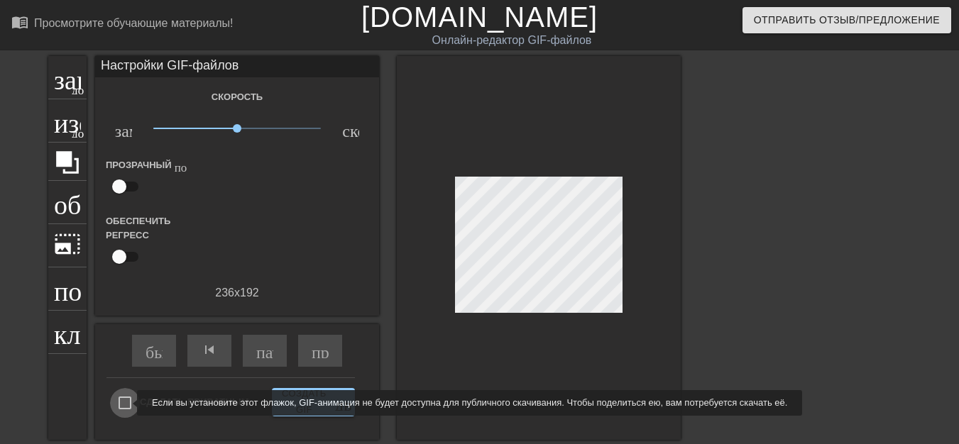
click at [128, 403] on input "Сделать приватным" at bounding box center [125, 403] width 30 height 30
checkbox input "true"
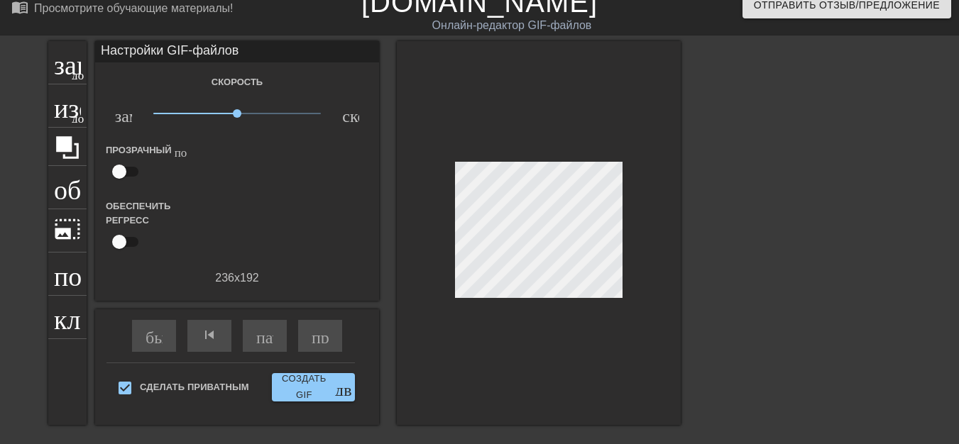
scroll to position [0, 0]
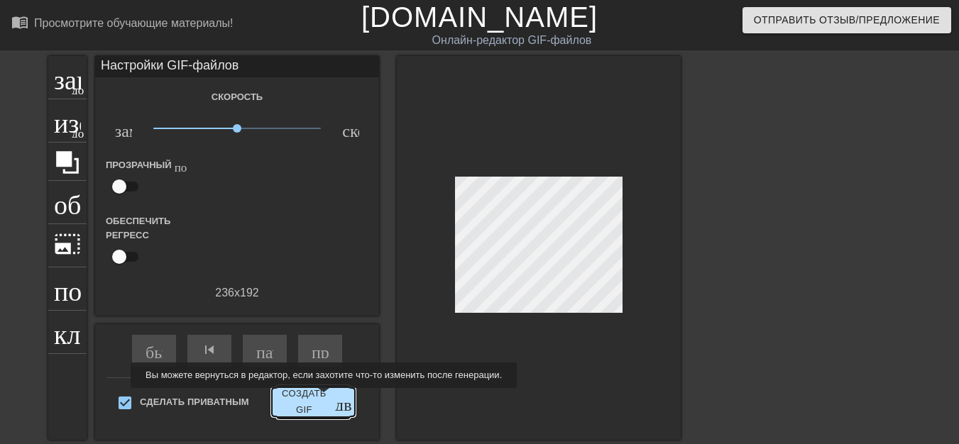
click at [324, 399] on font "Создать GIF" at bounding box center [304, 402] width 53 height 33
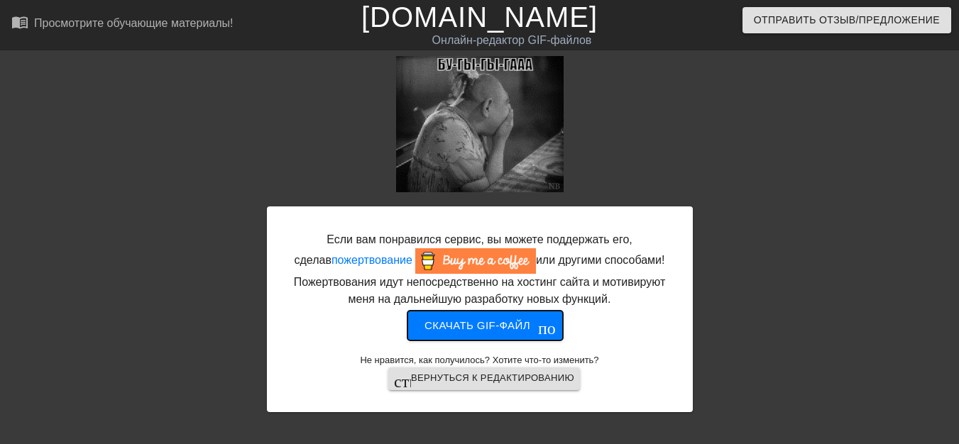
click at [481, 324] on font "Скачать gif-файл" at bounding box center [478, 326] width 106 height 12
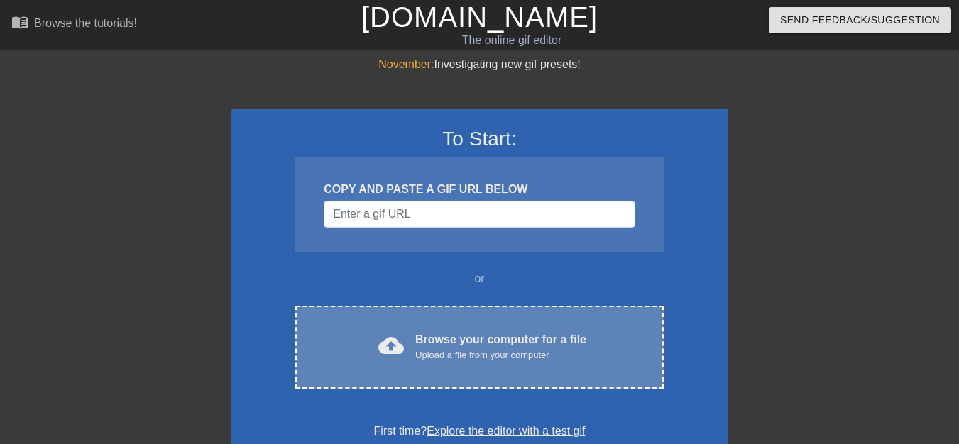
click at [392, 349] on span "cloud_upload" at bounding box center [391, 346] width 26 height 26
